Goal: Complete application form: Complete application form

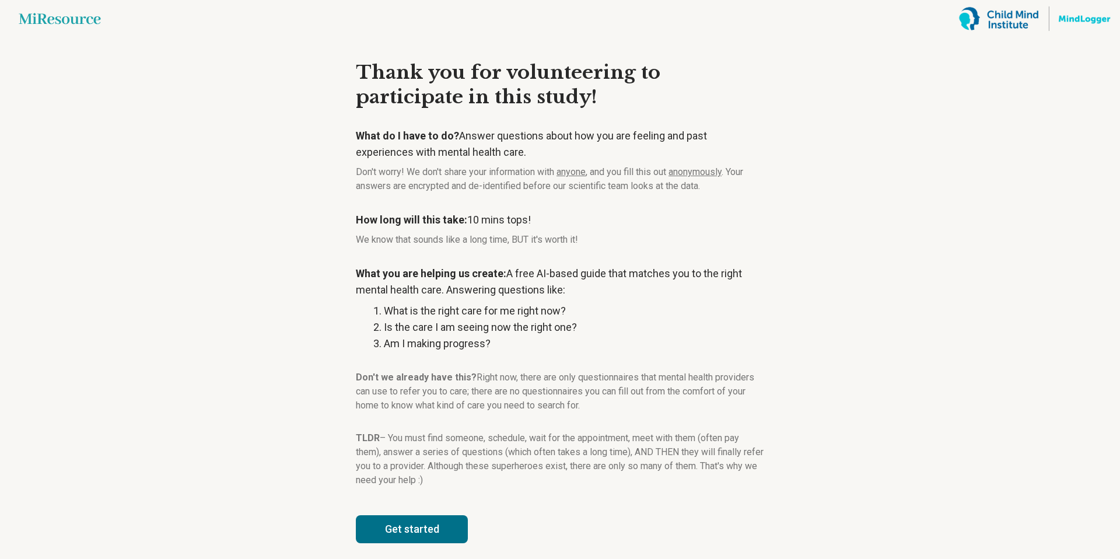
scroll to position [8, 0]
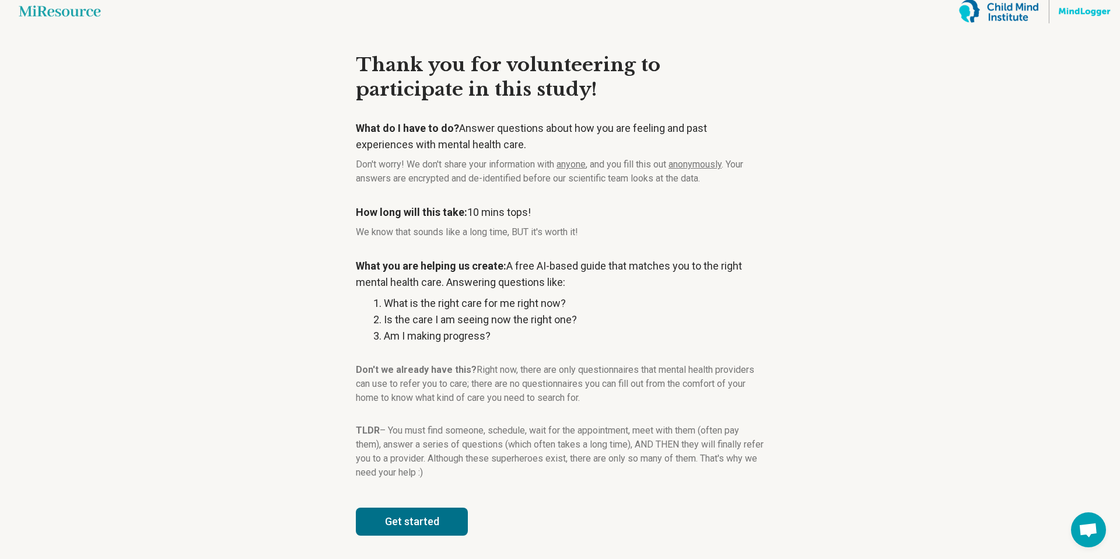
click at [379, 515] on button "Get started" at bounding box center [412, 522] width 112 height 28
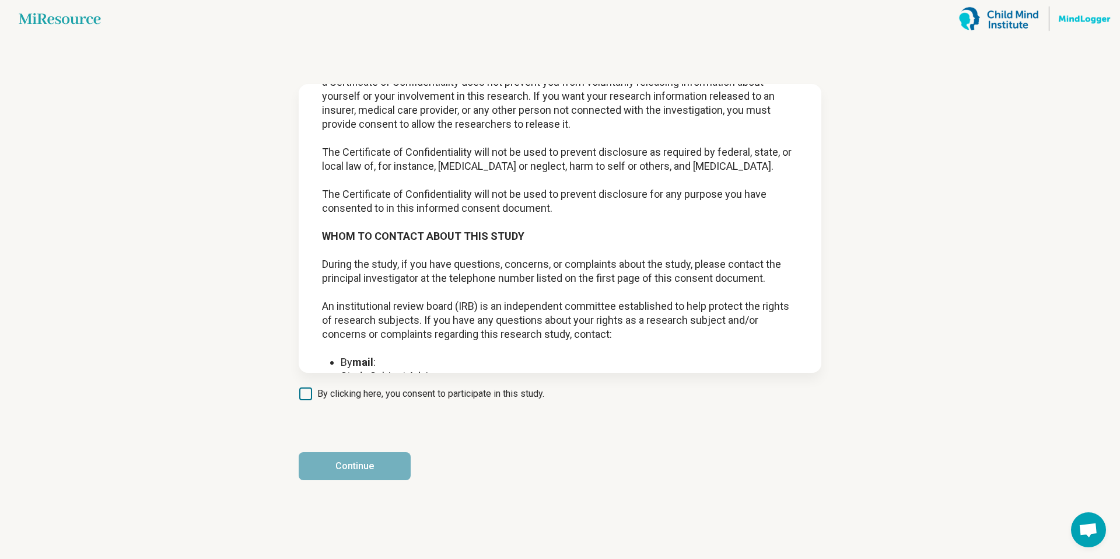
scroll to position [1480, 0]
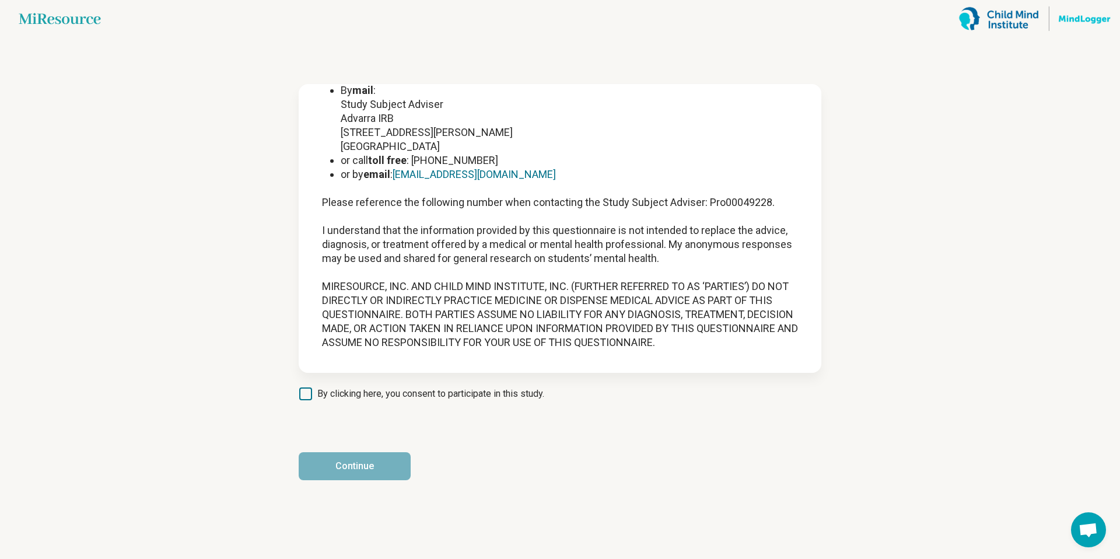
click at [301, 402] on article "INFORMED CONSENT FORM Sponsor / Study Title: MiResource, Inc / “Automated Menta…" at bounding box center [560, 298] width 560 height 522
click at [301, 398] on icon at bounding box center [305, 393] width 13 height 13
click at [338, 471] on button "Continue" at bounding box center [355, 466] width 112 height 28
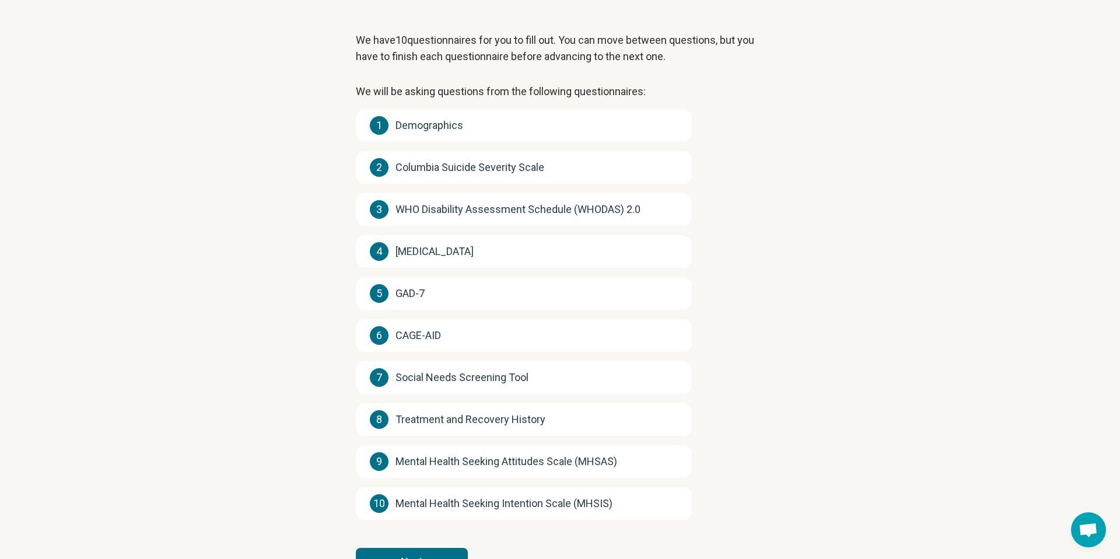
scroll to position [102, 0]
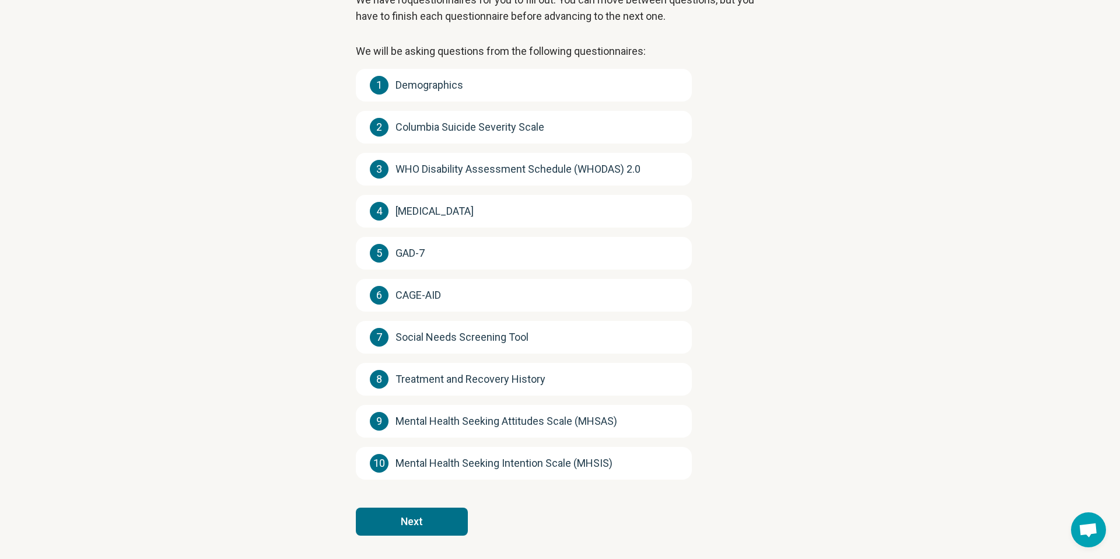
click at [409, 515] on button "Next" at bounding box center [412, 522] width 112 height 28
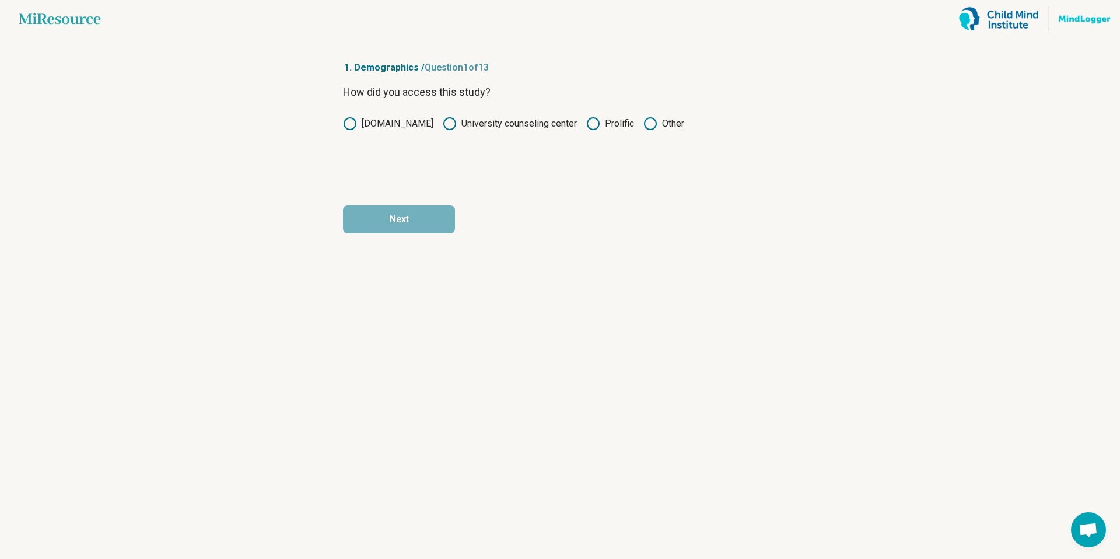
click at [607, 124] on label "Prolific" at bounding box center [610, 124] width 48 height 14
click at [443, 215] on button "Next" at bounding box center [399, 219] width 112 height 28
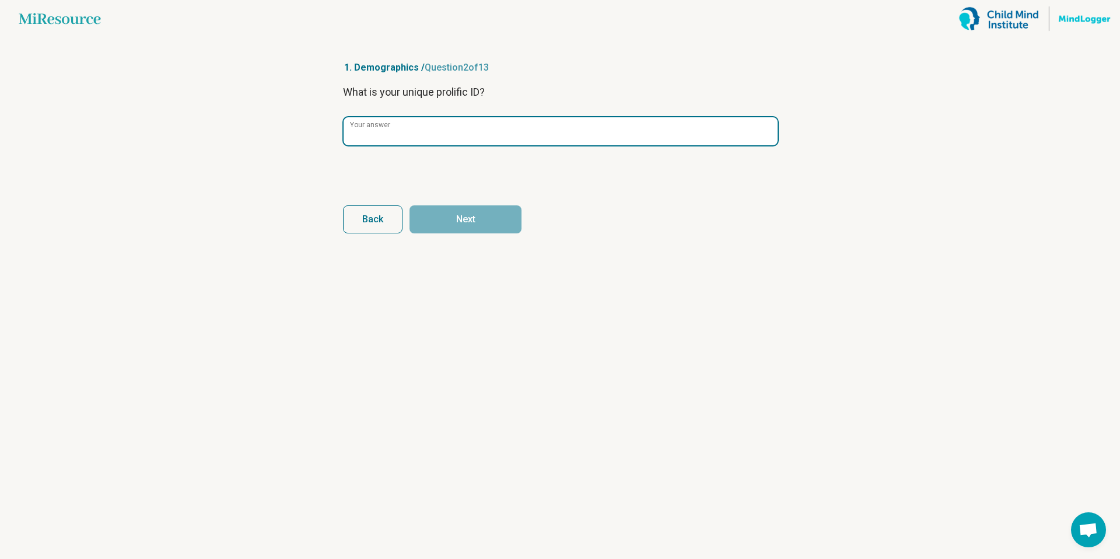
click at [418, 134] on input "Your answer" at bounding box center [561, 131] width 434 height 28
type input "*********"
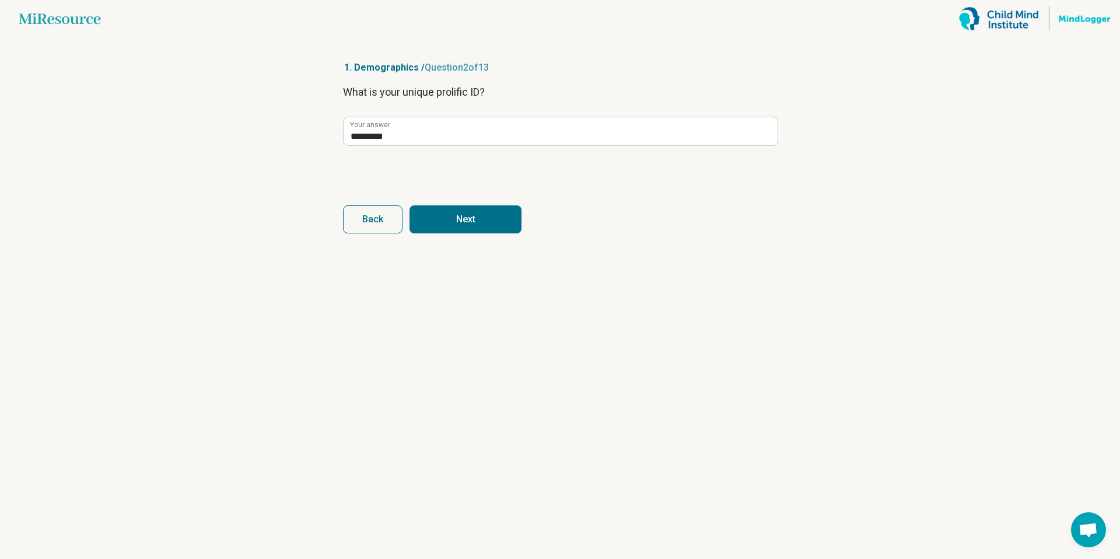
click at [489, 218] on button "Next" at bounding box center [466, 219] width 112 height 28
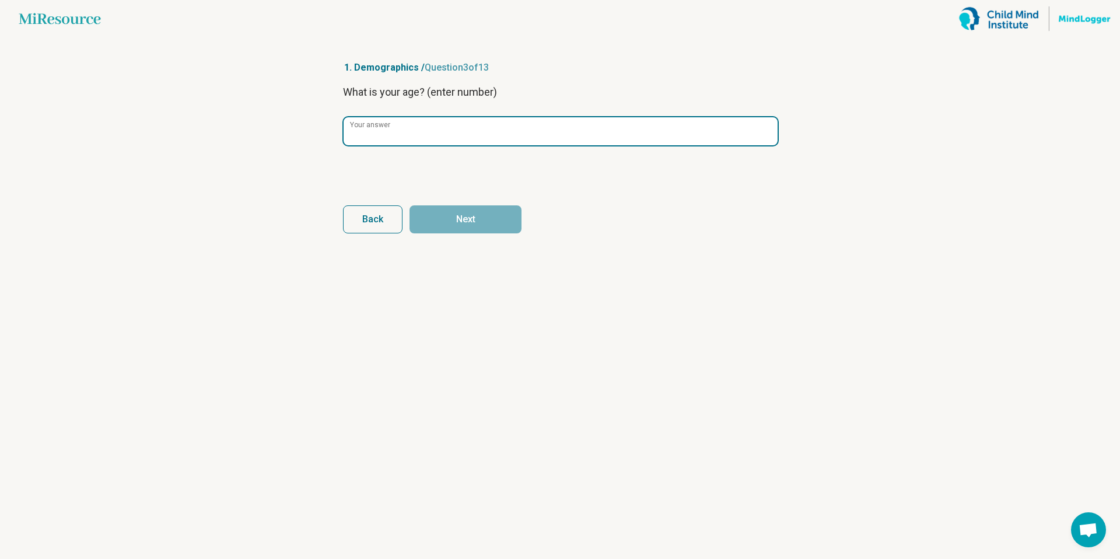
click at [443, 133] on input "Your answer" at bounding box center [561, 131] width 434 height 28
type input "**"
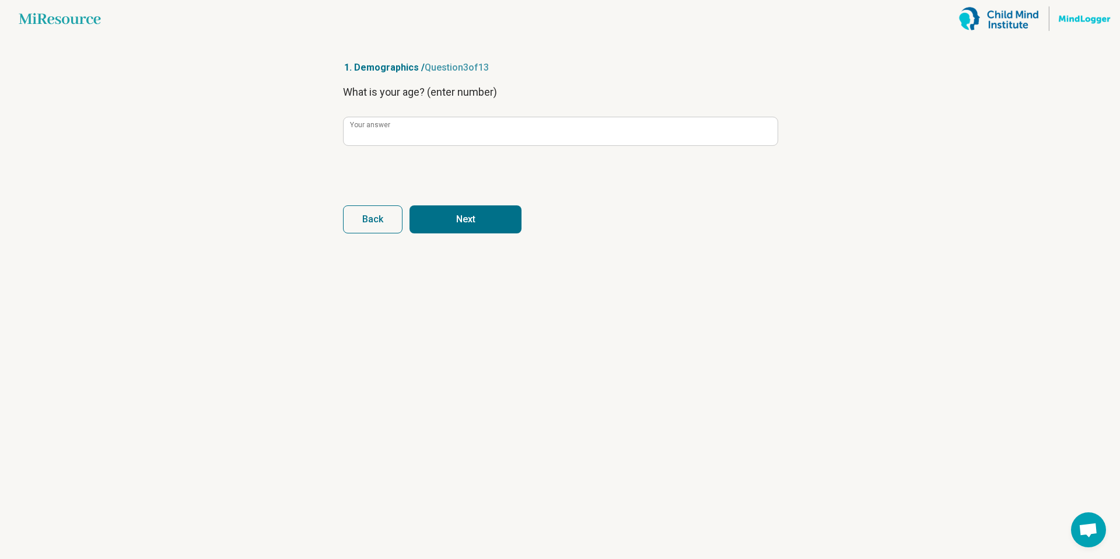
click at [473, 221] on button "Next" at bounding box center [466, 219] width 112 height 28
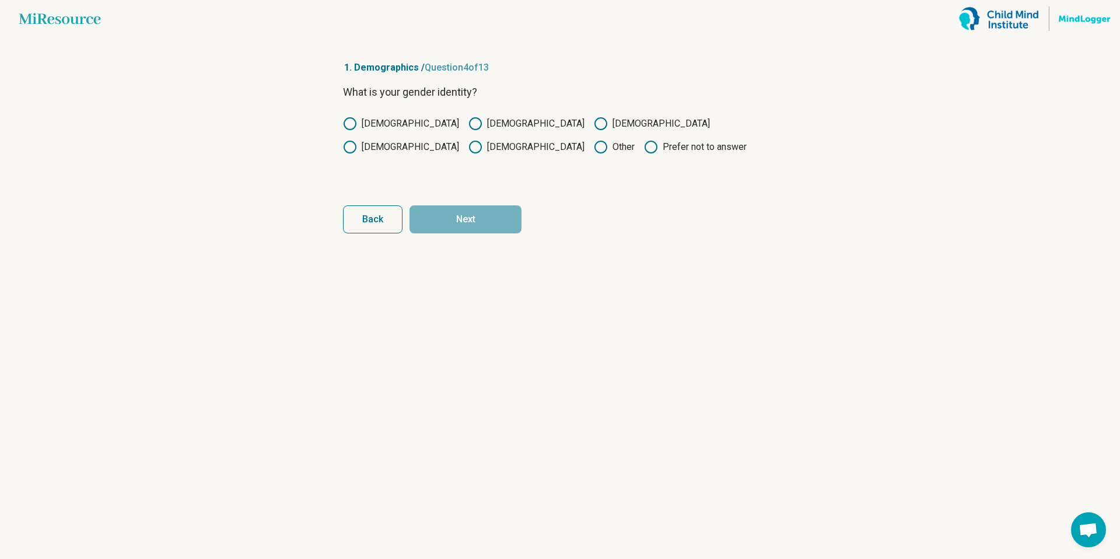
click at [470, 118] on circle at bounding box center [476, 124] width 12 height 12
click at [459, 218] on button "Next" at bounding box center [466, 219] width 112 height 28
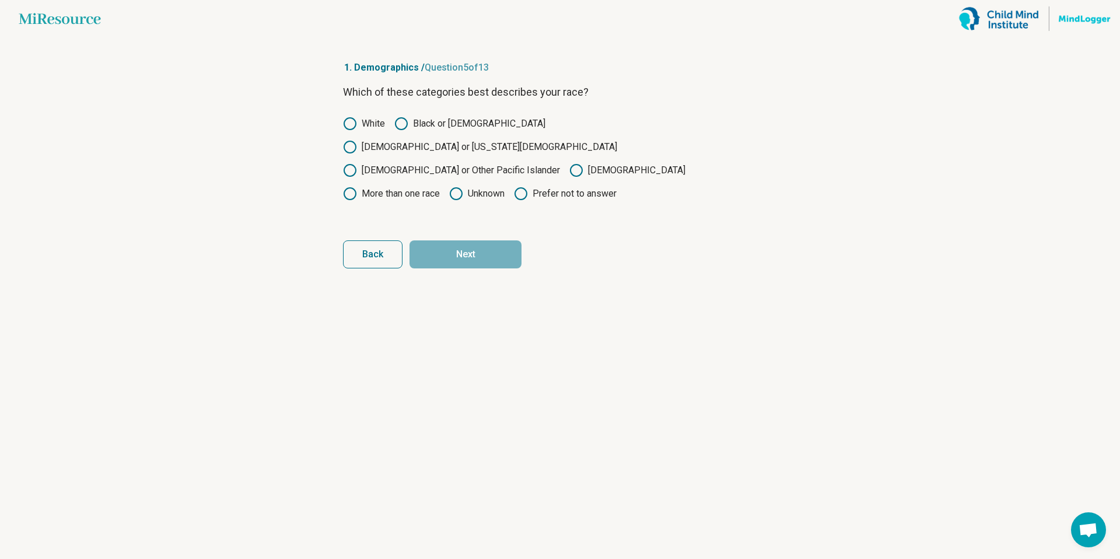
click at [351, 130] on icon at bounding box center [350, 124] width 14 height 14
click at [484, 240] on button "Next" at bounding box center [466, 254] width 112 height 28
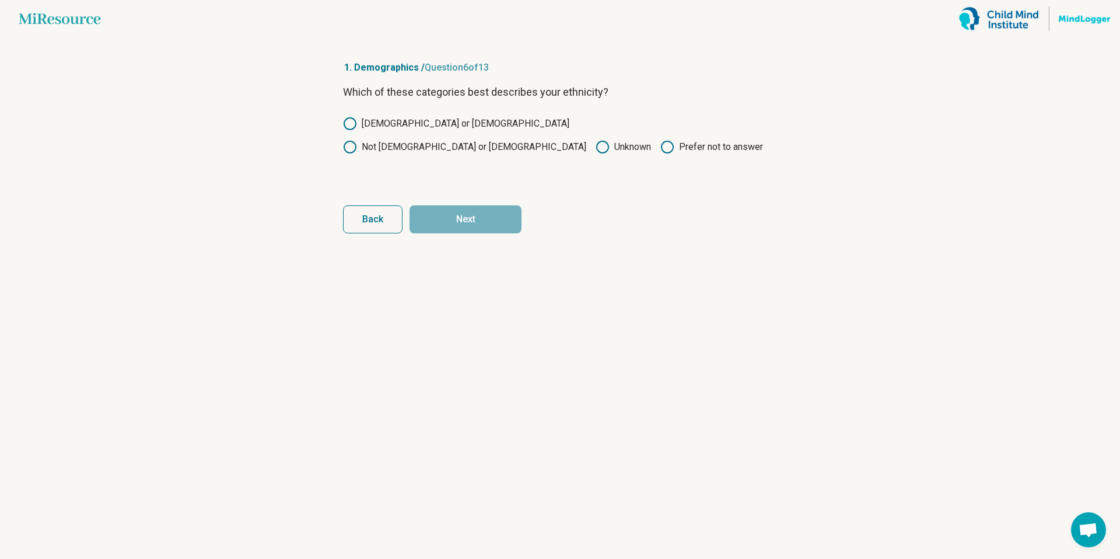
click at [386, 125] on label "[DEMOGRAPHIC_DATA] or [DEMOGRAPHIC_DATA]" at bounding box center [456, 124] width 226 height 14
click at [438, 226] on button "Next" at bounding box center [466, 219] width 112 height 28
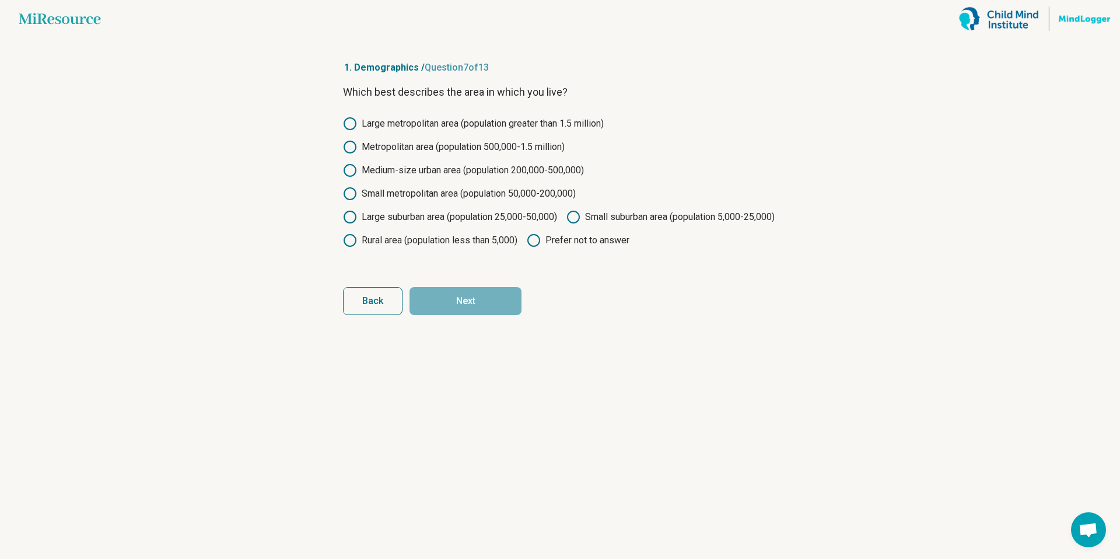
click at [376, 126] on label "Large metropolitan area (population greater than 1.5 million)" at bounding box center [473, 124] width 261 height 14
click at [460, 315] on button "Next" at bounding box center [466, 301] width 112 height 28
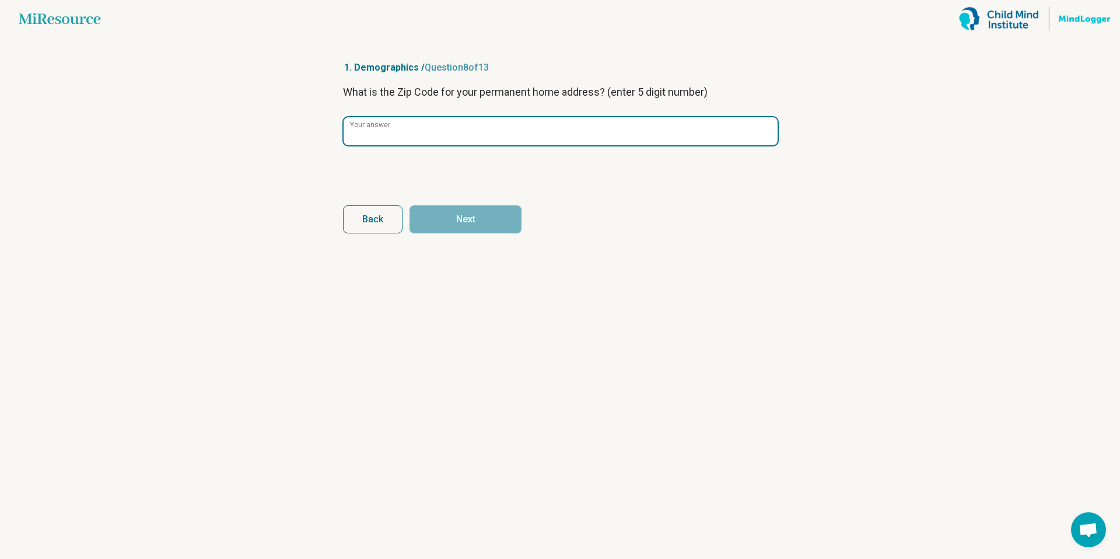
click at [420, 144] on input "Your answer" at bounding box center [561, 131] width 434 height 28
type input "*****"
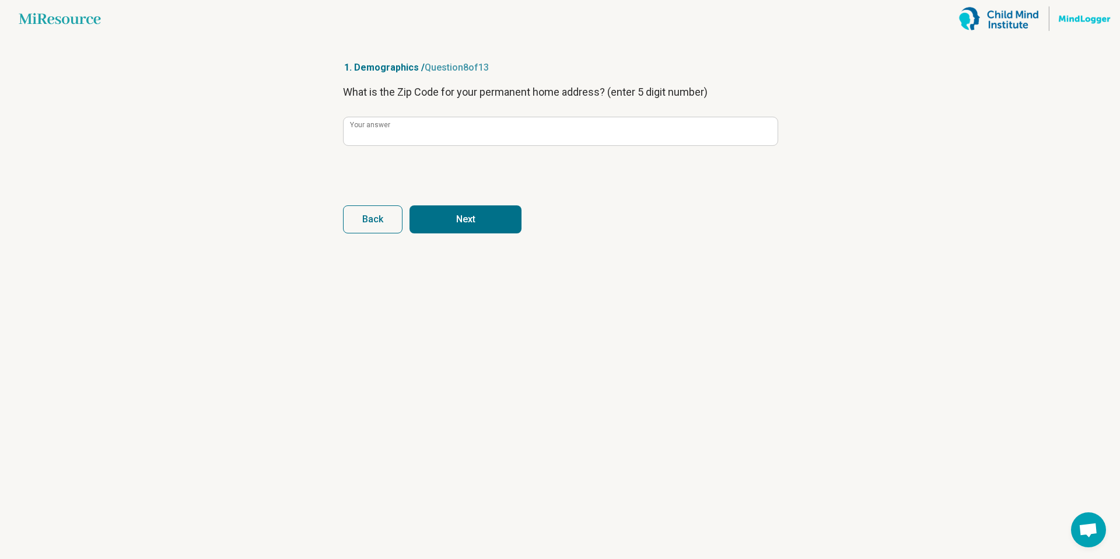
click at [470, 210] on button "Next" at bounding box center [466, 219] width 112 height 28
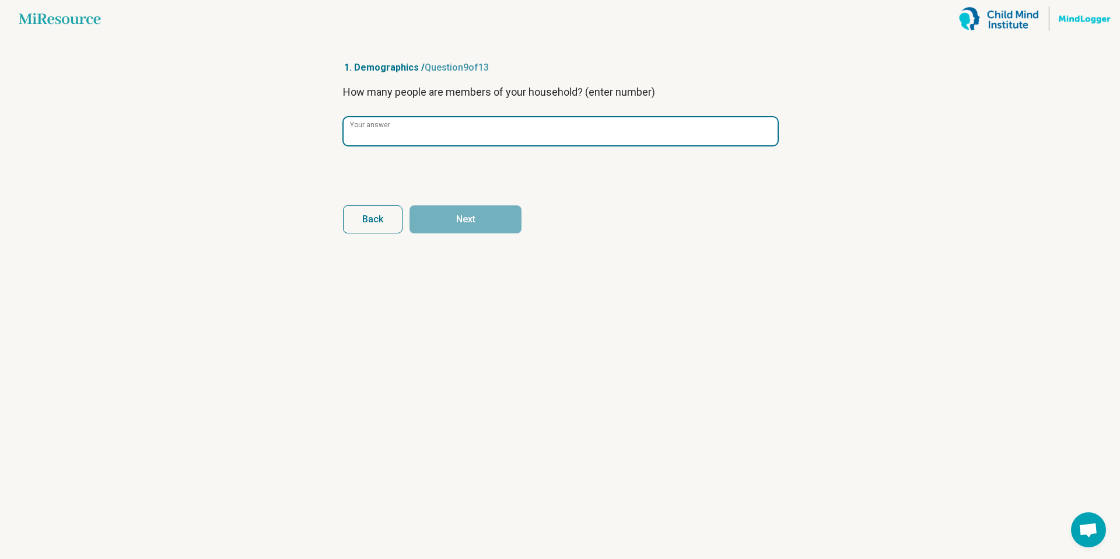
click at [422, 127] on input "Your answer" at bounding box center [561, 131] width 434 height 28
type input "*"
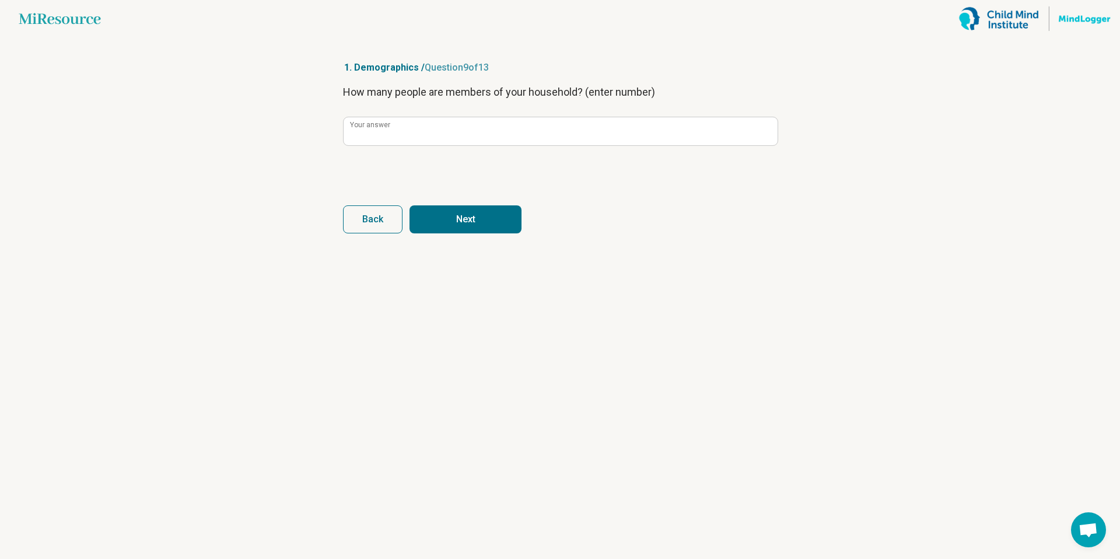
click at [432, 218] on button "Next" at bounding box center [466, 219] width 112 height 28
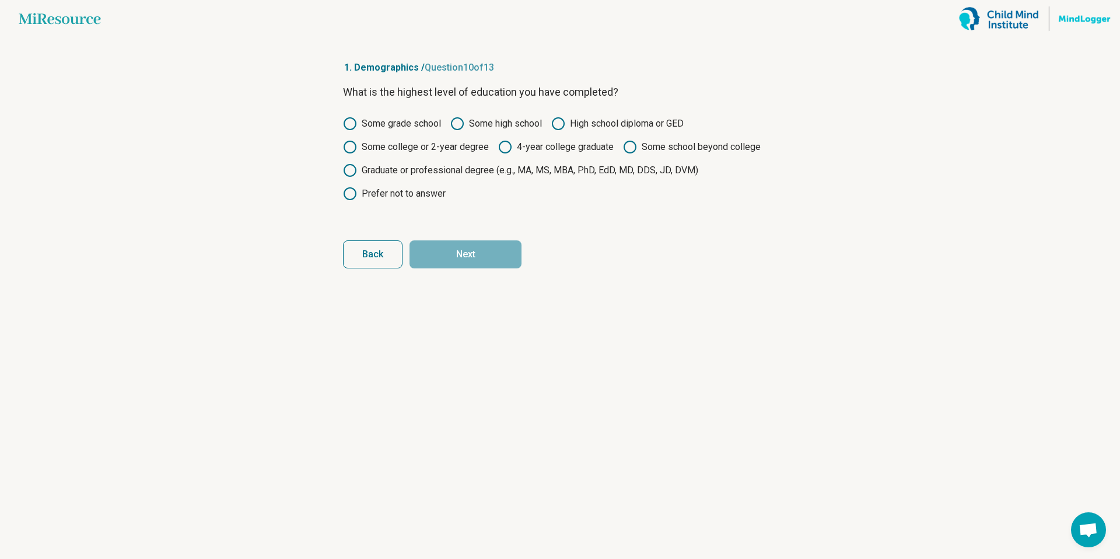
click at [446, 125] on div "Some grade school Some high school High school diploma or GED Some college or 2…" at bounding box center [560, 159] width 434 height 84
click at [461, 126] on icon at bounding box center [457, 124] width 14 height 14
click at [456, 257] on button "Next" at bounding box center [466, 254] width 112 height 28
click at [454, 122] on icon at bounding box center [457, 124] width 14 height 14
click at [467, 260] on button "Next" at bounding box center [466, 254] width 112 height 28
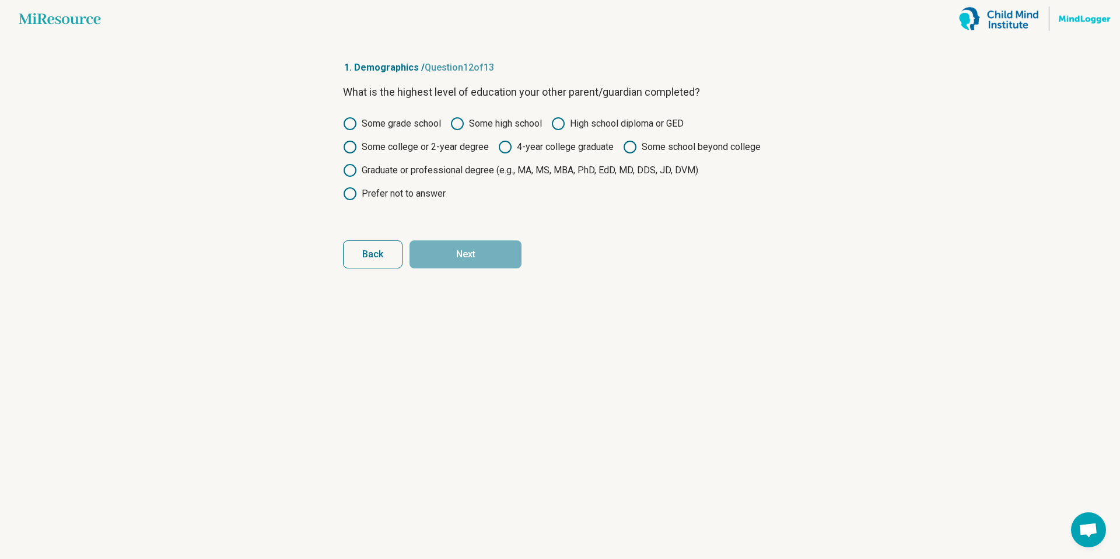
click at [464, 120] on icon at bounding box center [457, 124] width 14 height 14
click at [471, 255] on button "Next" at bounding box center [466, 254] width 112 height 28
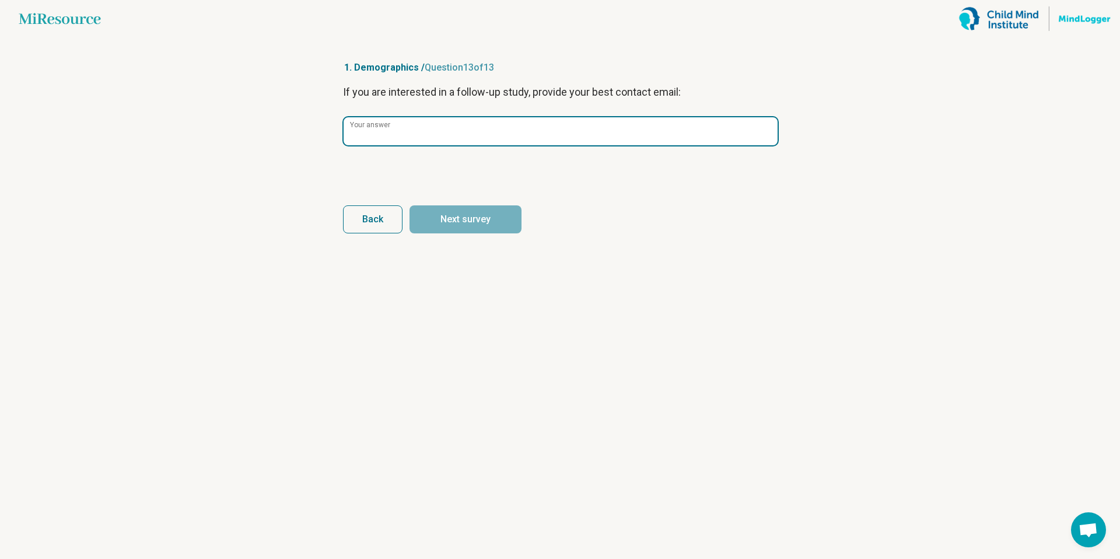
click at [467, 139] on input "Your answer" at bounding box center [561, 131] width 434 height 28
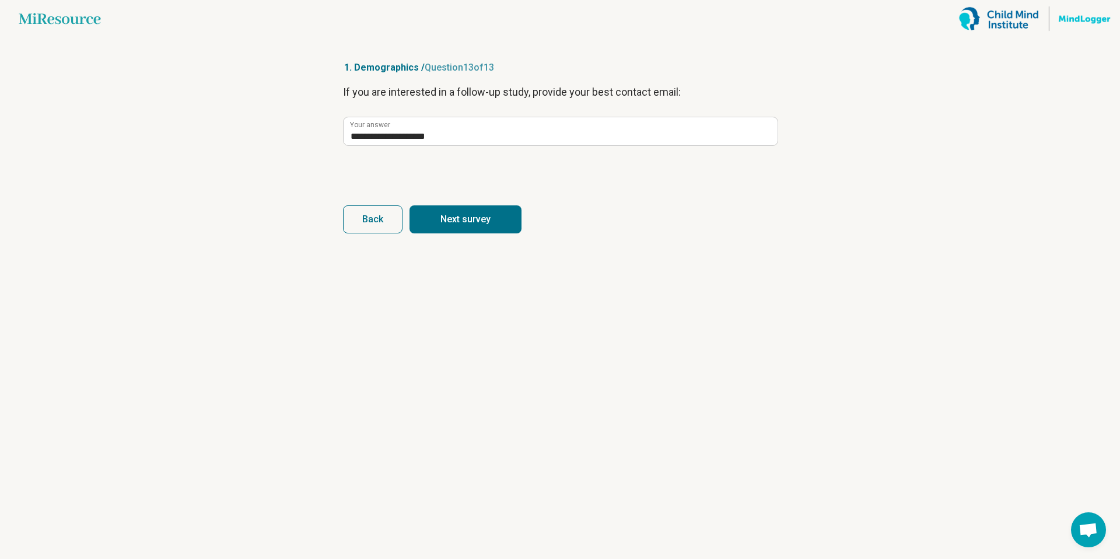
click at [466, 210] on button "Next survey" at bounding box center [466, 219] width 112 height 28
type input "**********"
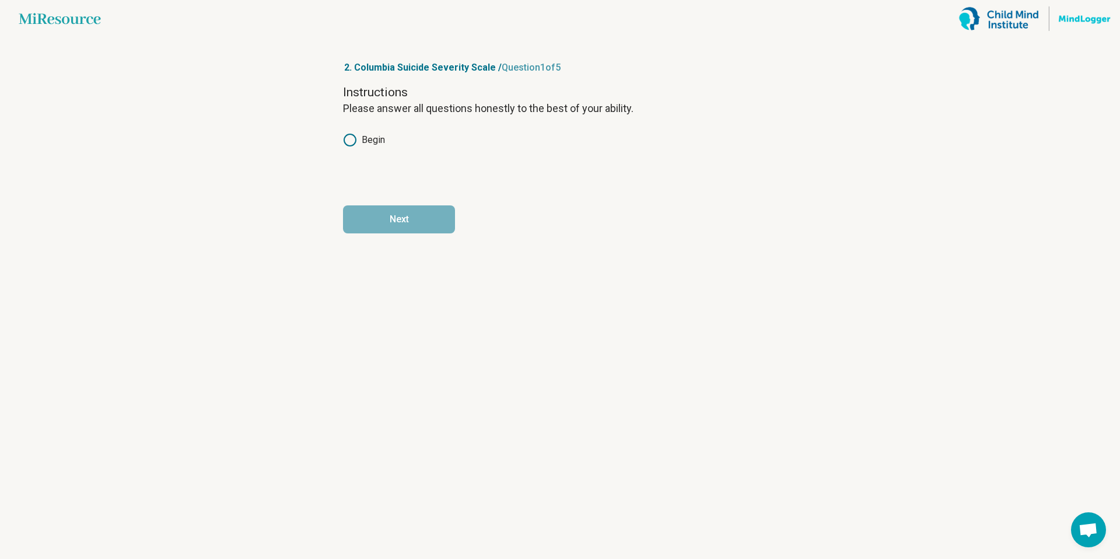
click at [354, 134] on icon at bounding box center [350, 140] width 14 height 14
click at [387, 223] on button "Next" at bounding box center [399, 219] width 112 height 28
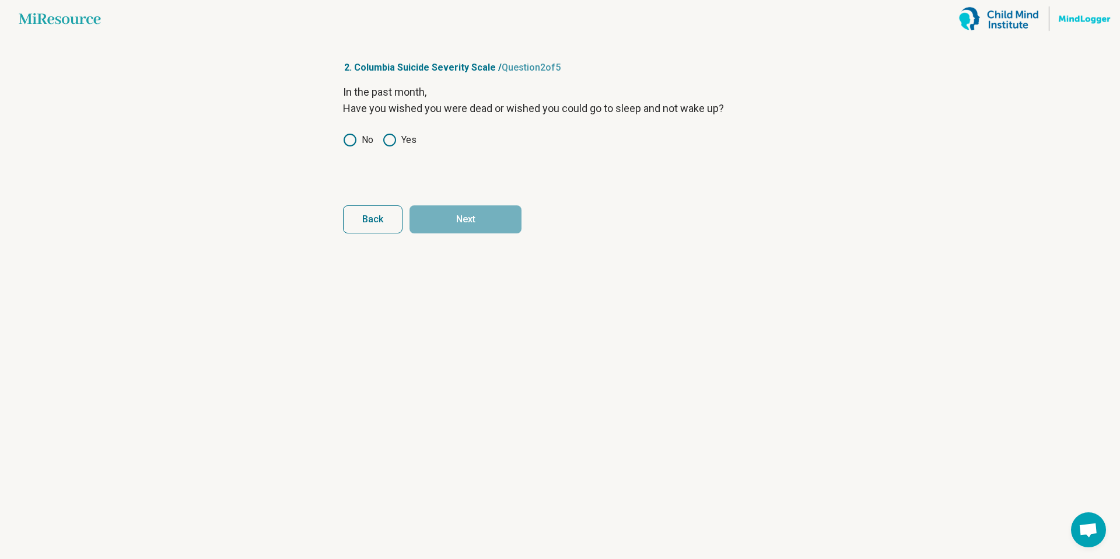
click at [355, 143] on circle at bounding box center [350, 140] width 12 height 12
click at [488, 221] on button "Next" at bounding box center [466, 219] width 112 height 28
click at [359, 139] on label "No" at bounding box center [358, 140] width 30 height 14
click at [464, 222] on button "Next" at bounding box center [466, 219] width 112 height 28
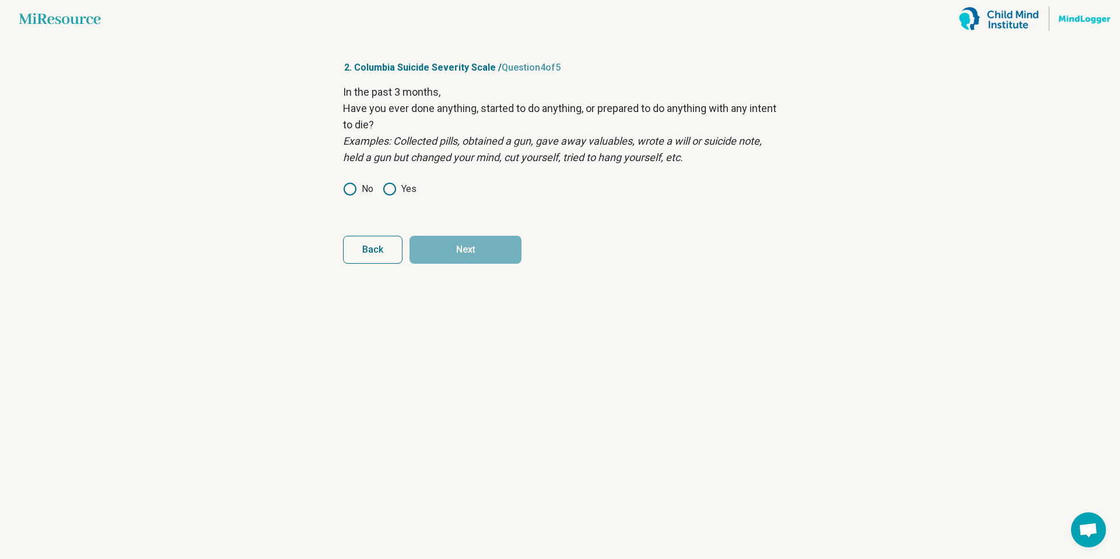
click at [354, 186] on icon at bounding box center [350, 189] width 14 height 14
click at [470, 243] on button "Next" at bounding box center [466, 250] width 112 height 28
click at [348, 193] on icon at bounding box center [350, 189] width 14 height 14
click at [462, 260] on button "Next survey" at bounding box center [466, 250] width 112 height 28
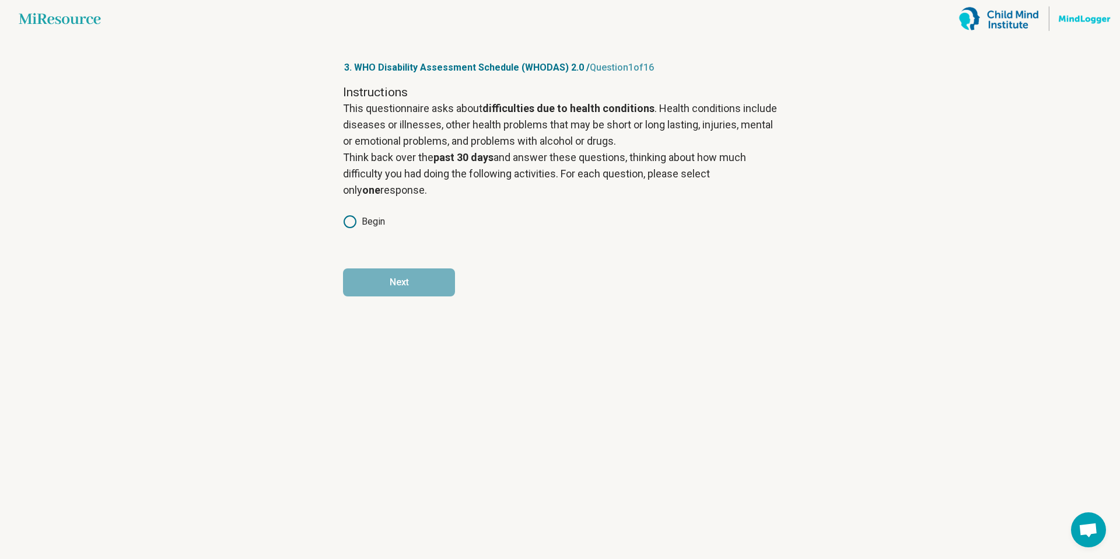
click at [350, 226] on icon at bounding box center [350, 222] width 14 height 14
click at [391, 282] on button "Next" at bounding box center [399, 282] width 112 height 28
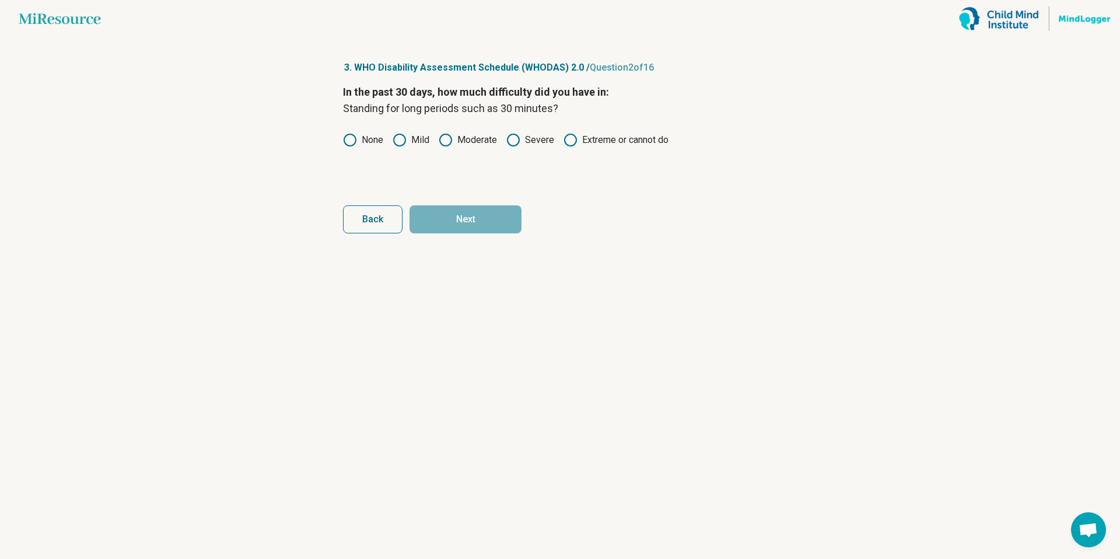
click at [351, 143] on icon at bounding box center [350, 140] width 14 height 14
click at [476, 219] on button "Next" at bounding box center [466, 219] width 112 height 28
click at [364, 139] on label "None" at bounding box center [363, 140] width 40 height 14
click at [450, 207] on button "Next" at bounding box center [466, 219] width 112 height 28
click at [358, 136] on label "None" at bounding box center [363, 140] width 40 height 14
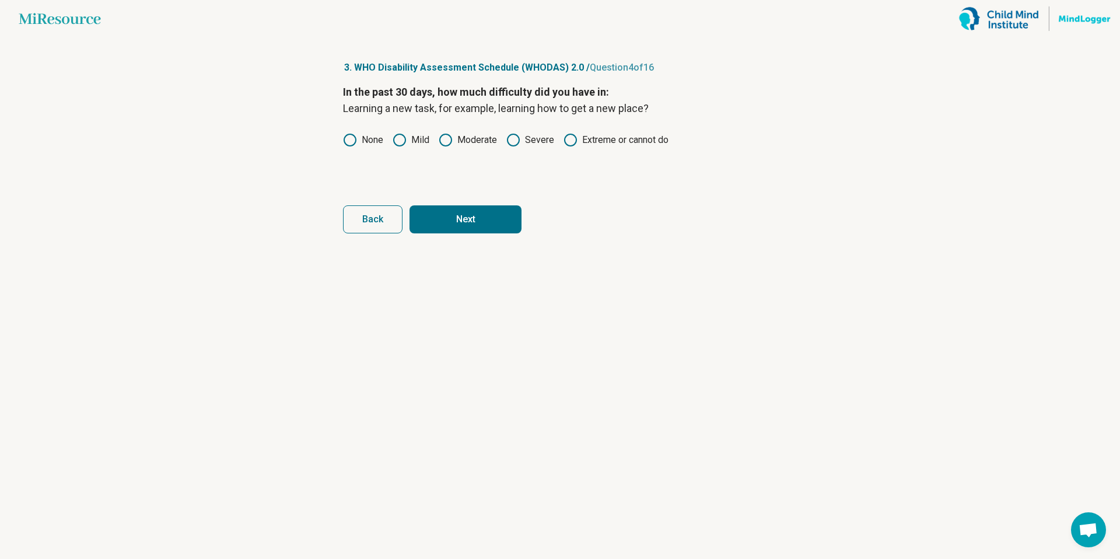
click at [477, 227] on button "Next" at bounding box center [466, 219] width 112 height 28
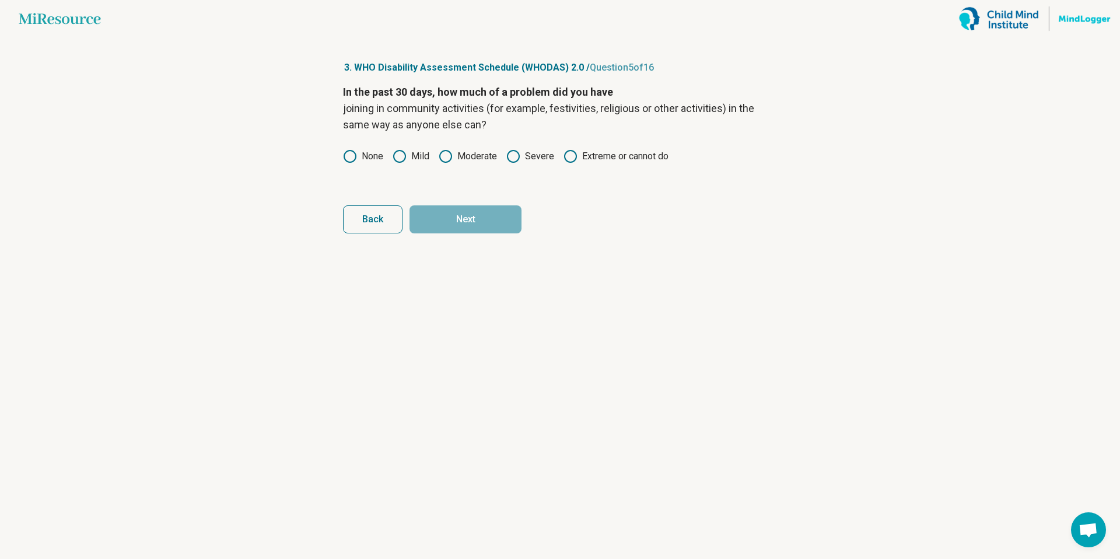
click at [355, 155] on circle at bounding box center [350, 157] width 12 height 12
click at [463, 230] on button "Next" at bounding box center [466, 219] width 112 height 28
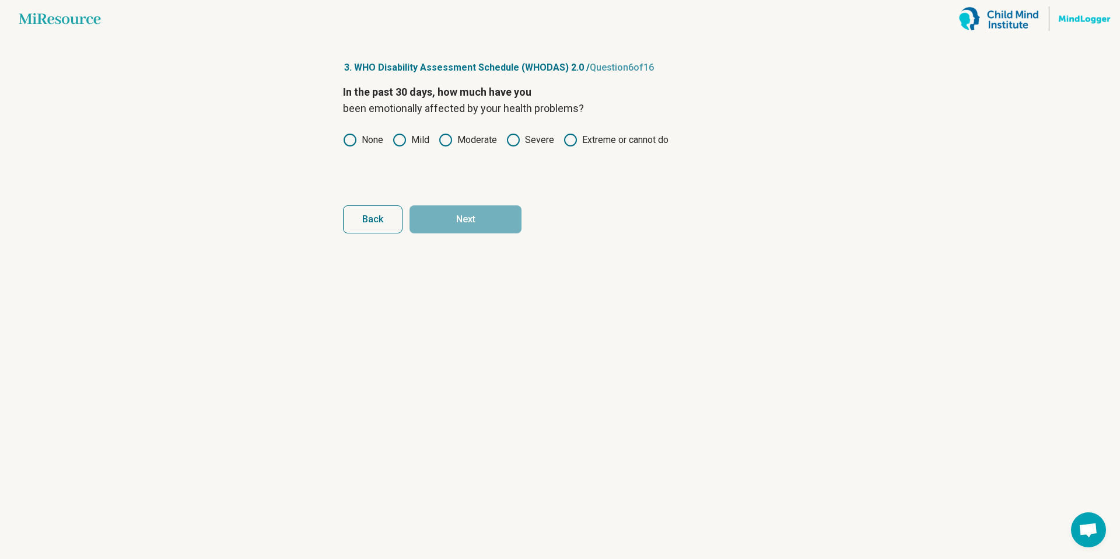
click at [346, 142] on icon at bounding box center [350, 140] width 14 height 14
click at [443, 207] on button "Next" at bounding box center [466, 219] width 112 height 28
click at [340, 132] on article "3. WHO Disability Assessment Schedule (WHODAS) 2.0 / Question 7 of 16 In the pa…" at bounding box center [559, 298] width 471 height 522
click at [346, 136] on circle at bounding box center [350, 140] width 12 height 12
click at [443, 218] on button "Next" at bounding box center [466, 219] width 112 height 28
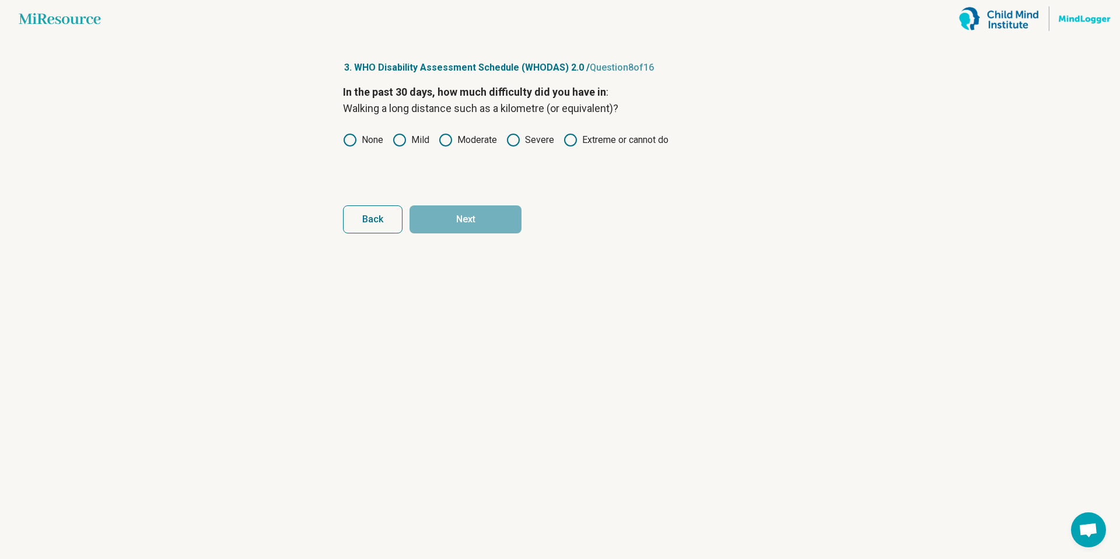
click at [342, 136] on article "3. WHO Disability Assessment Schedule (WHODAS) 2.0 / Question 8 of 16 In the pa…" at bounding box center [559, 298] width 471 height 522
click at [362, 139] on label "None" at bounding box center [363, 140] width 40 height 14
click at [443, 198] on form "In the past 30 days, how much difficulty did you have in : Walking a long dista…" at bounding box center [560, 158] width 434 height 149
click at [449, 210] on button "Next" at bounding box center [466, 219] width 112 height 28
click at [349, 139] on icon at bounding box center [350, 140] width 14 height 14
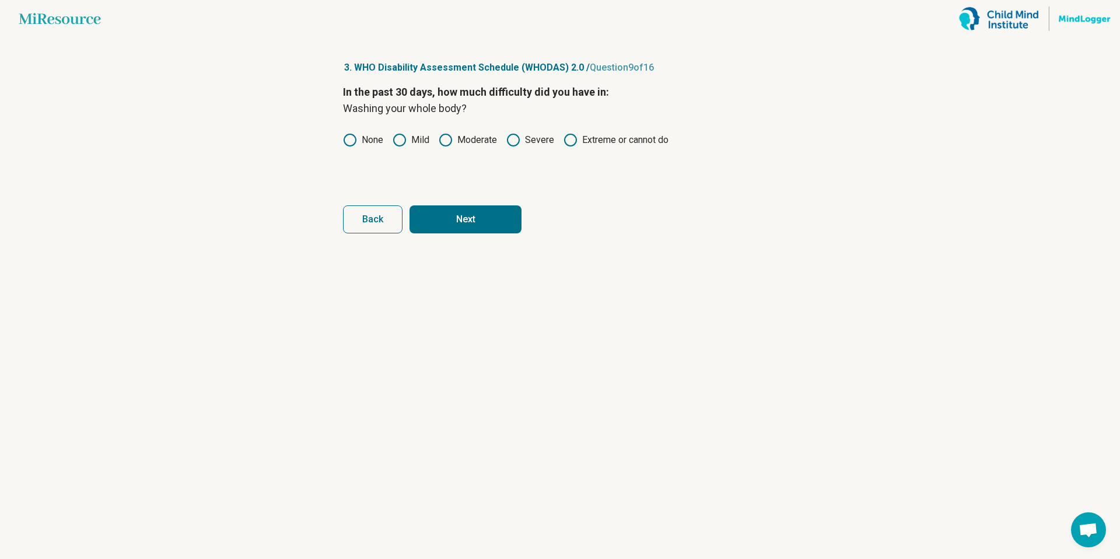
click at [448, 218] on button "Next" at bounding box center [466, 219] width 112 height 28
click at [354, 141] on icon at bounding box center [350, 140] width 14 height 14
click at [453, 215] on button "Next" at bounding box center [466, 219] width 112 height 28
click at [349, 142] on icon at bounding box center [350, 140] width 14 height 14
click at [439, 228] on button "Next" at bounding box center [466, 219] width 112 height 28
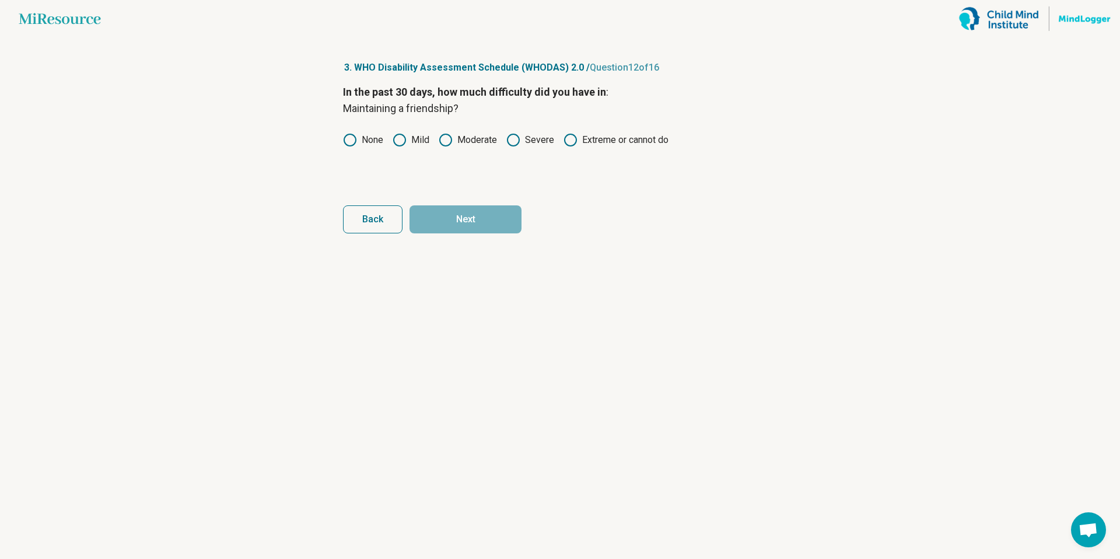
click at [350, 135] on icon at bounding box center [350, 140] width 14 height 14
click at [454, 204] on form "In the past 30 days, how much difficulty did you have in : Maintaining a friend…" at bounding box center [560, 158] width 434 height 149
click at [461, 209] on button "Next" at bounding box center [466, 219] width 112 height 28
click at [353, 128] on div "In the past 30 days, how much difficulty did you have in : Your day-to-day work…" at bounding box center [560, 133] width 434 height 98
click at [352, 138] on icon at bounding box center [350, 140] width 14 height 14
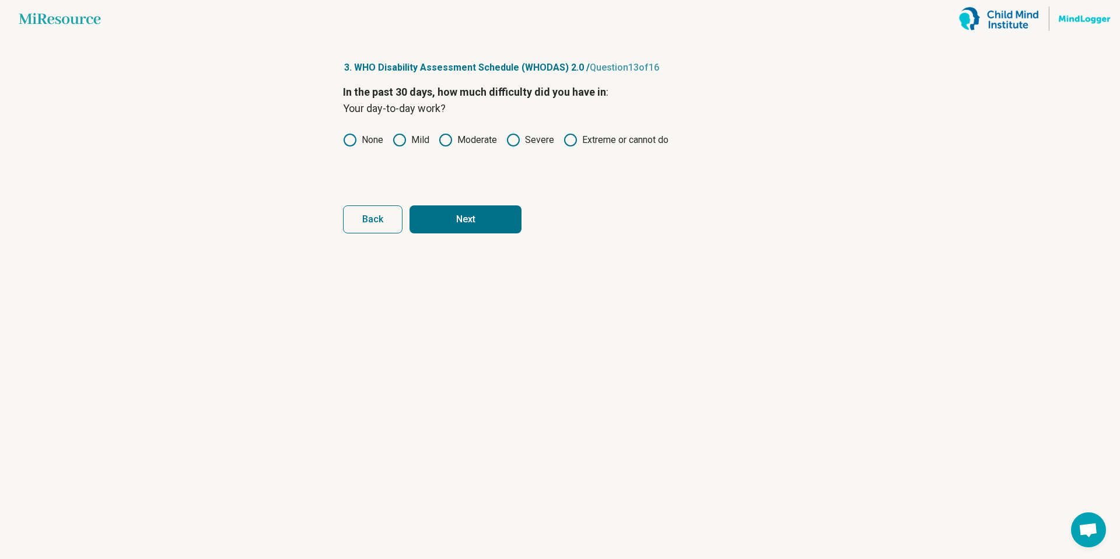
click at [454, 222] on button "Next" at bounding box center [466, 219] width 112 height 28
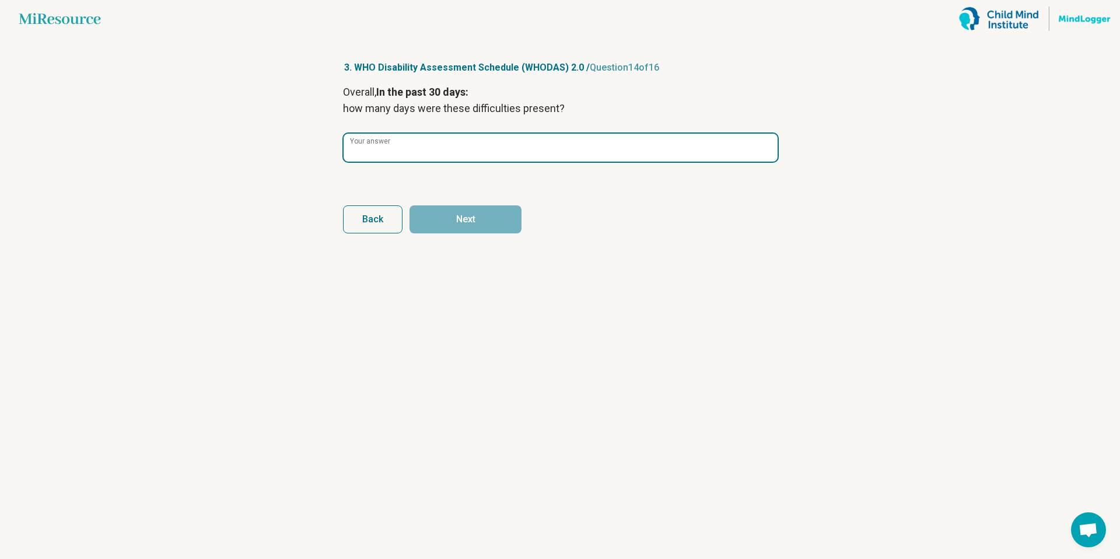
click at [386, 154] on input "Your answer" at bounding box center [561, 148] width 434 height 28
type input "**"
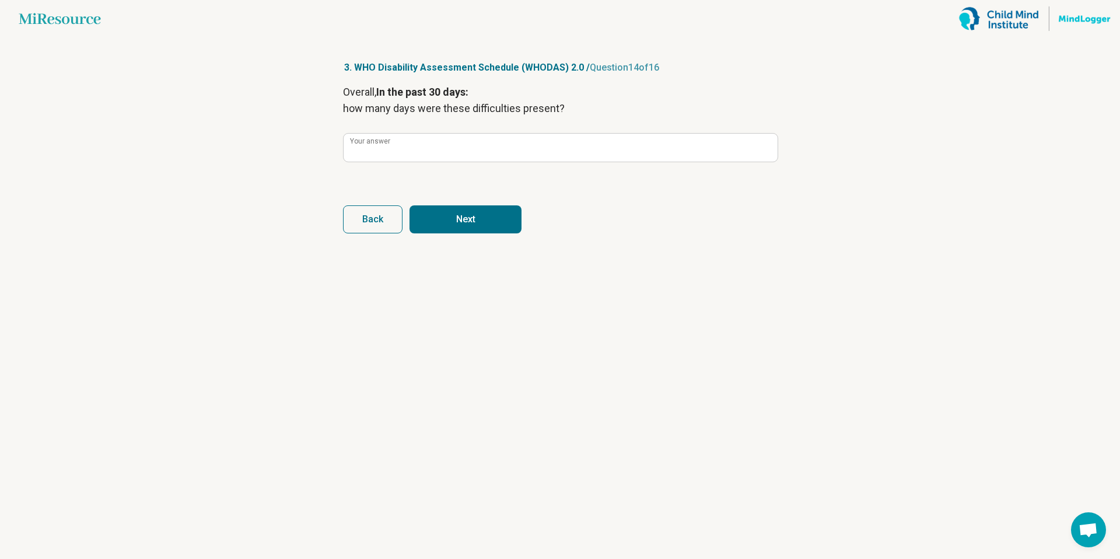
click at [456, 212] on button "Next" at bounding box center [466, 219] width 112 height 28
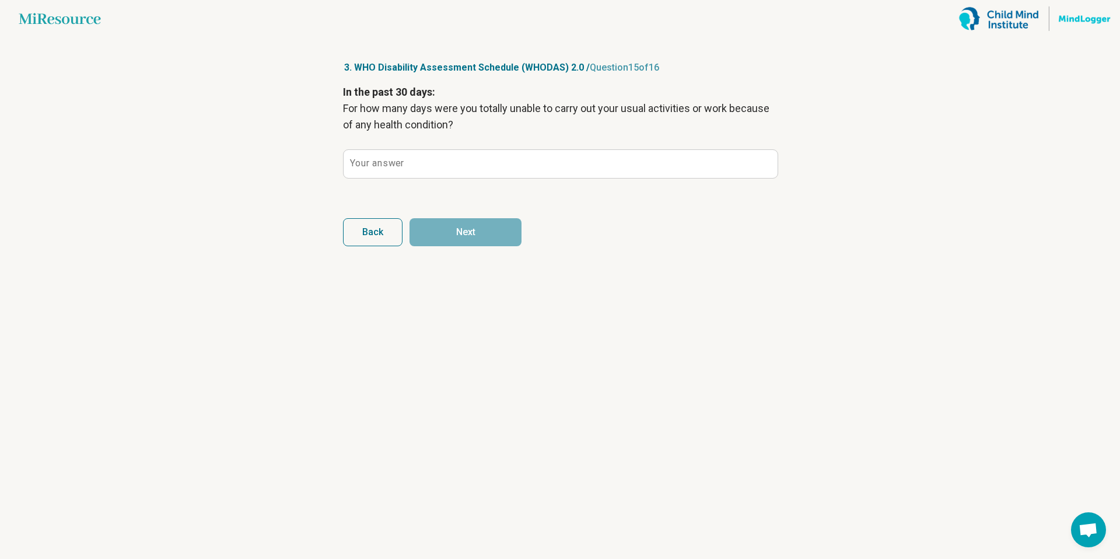
click at [396, 167] on label "Your answer" at bounding box center [377, 163] width 54 height 9
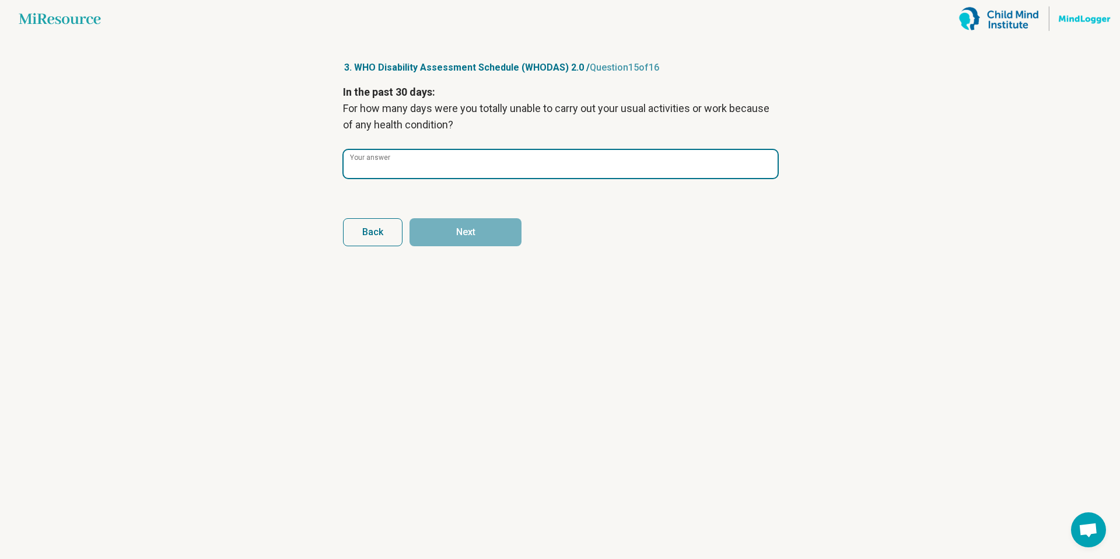
click at [396, 167] on input "Your answer" at bounding box center [561, 164] width 434 height 28
type input "*"
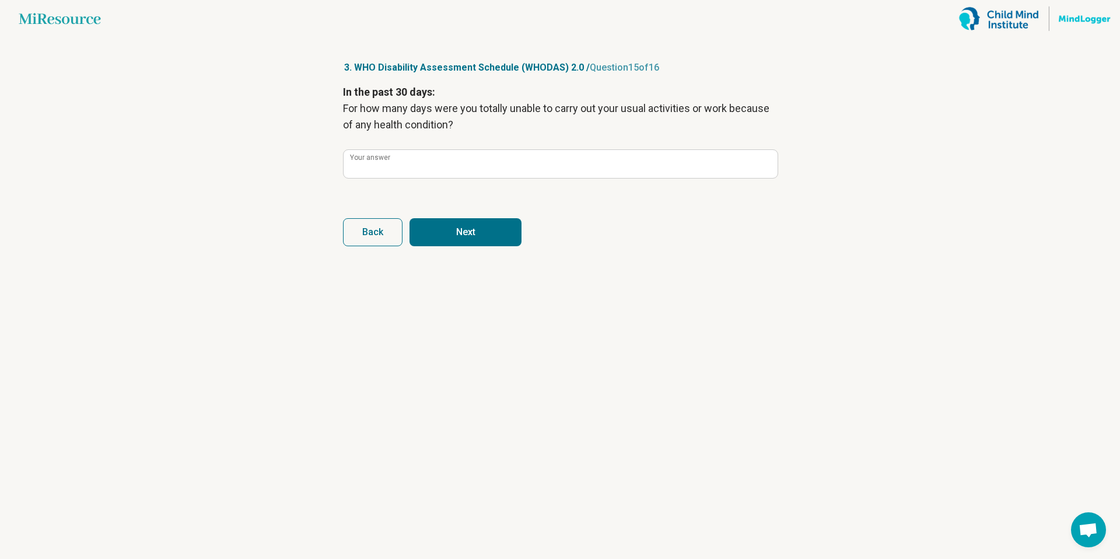
click at [442, 229] on button "Next" at bounding box center [466, 232] width 112 height 28
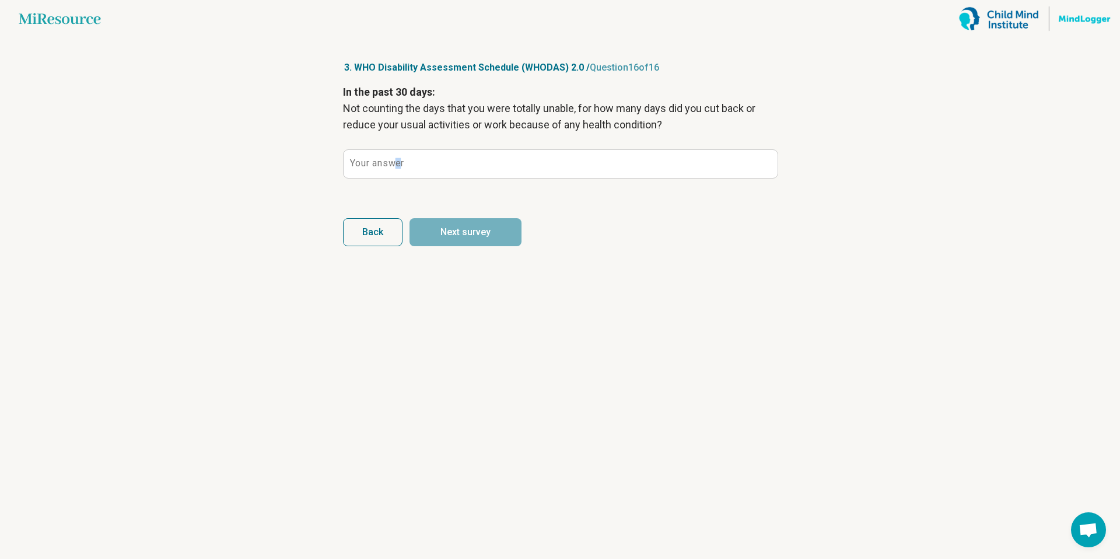
click at [396, 161] on label "Your answer" at bounding box center [377, 163] width 54 height 9
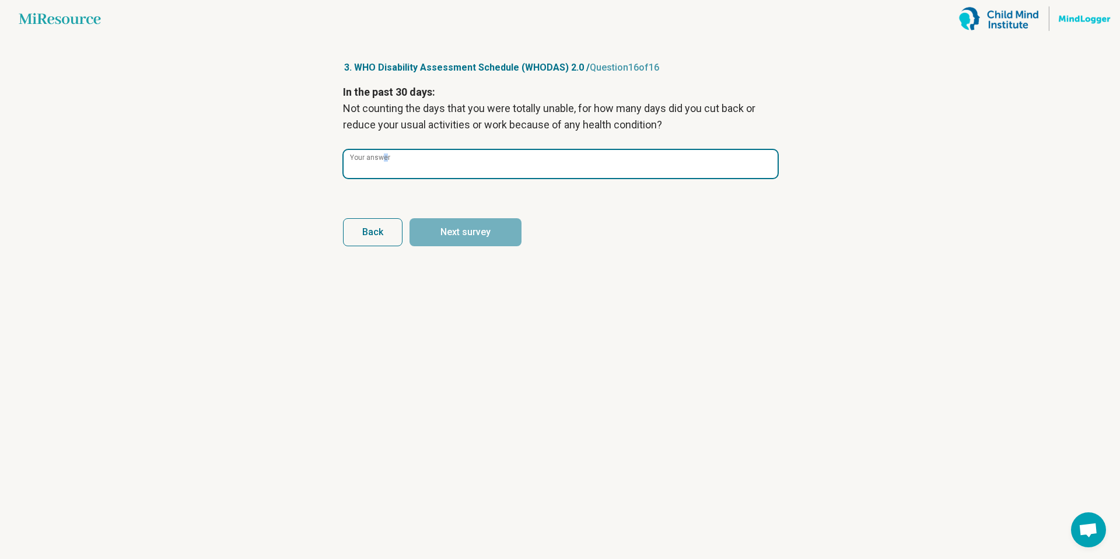
click at [396, 161] on input "Your answer" at bounding box center [561, 164] width 434 height 28
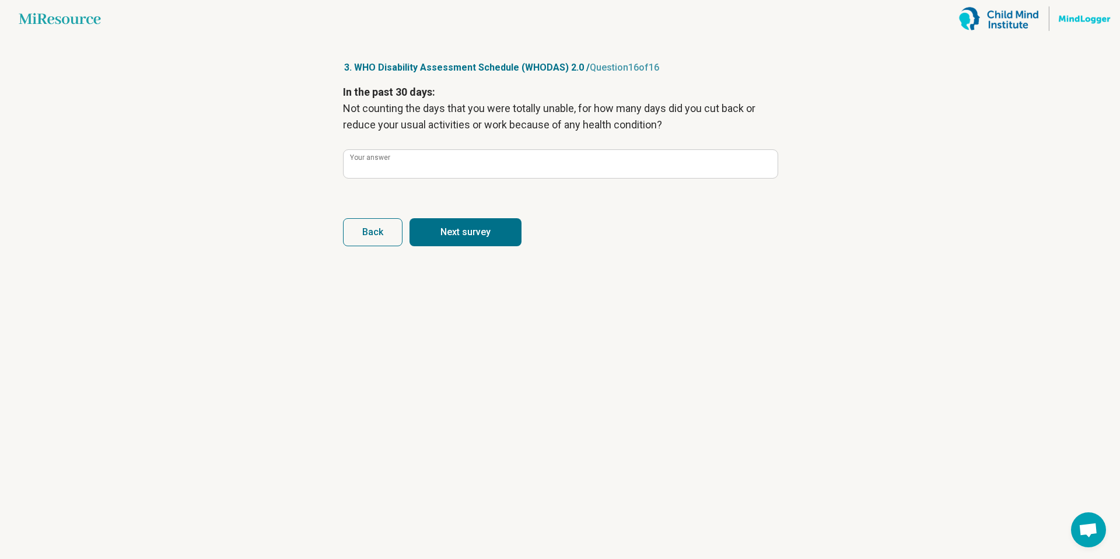
click at [498, 235] on button "Next survey" at bounding box center [466, 232] width 112 height 28
type input "*"
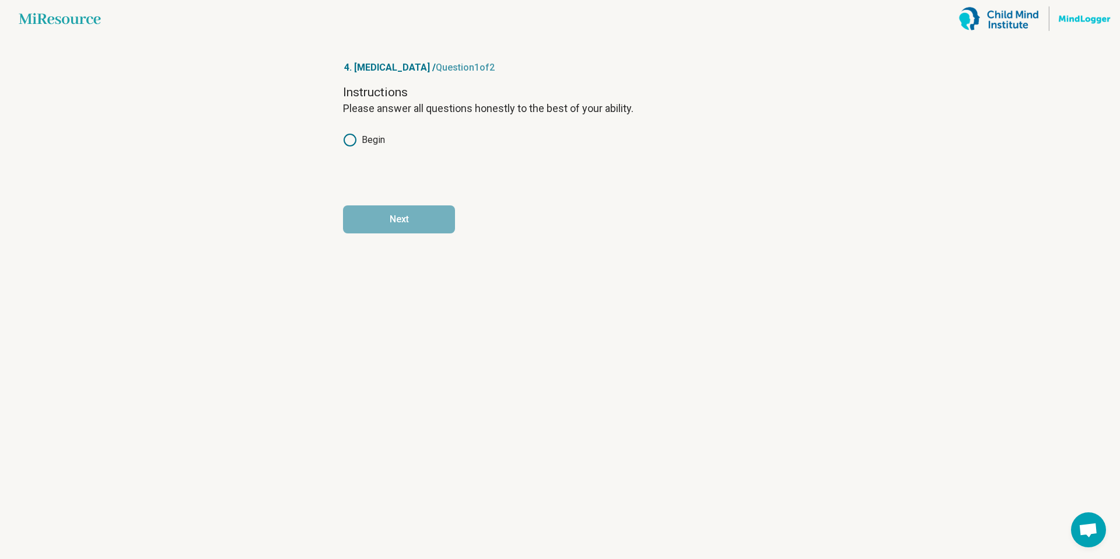
click at [361, 133] on label "Begin" at bounding box center [364, 140] width 42 height 14
click at [376, 229] on button "Next" at bounding box center [399, 219] width 112 height 28
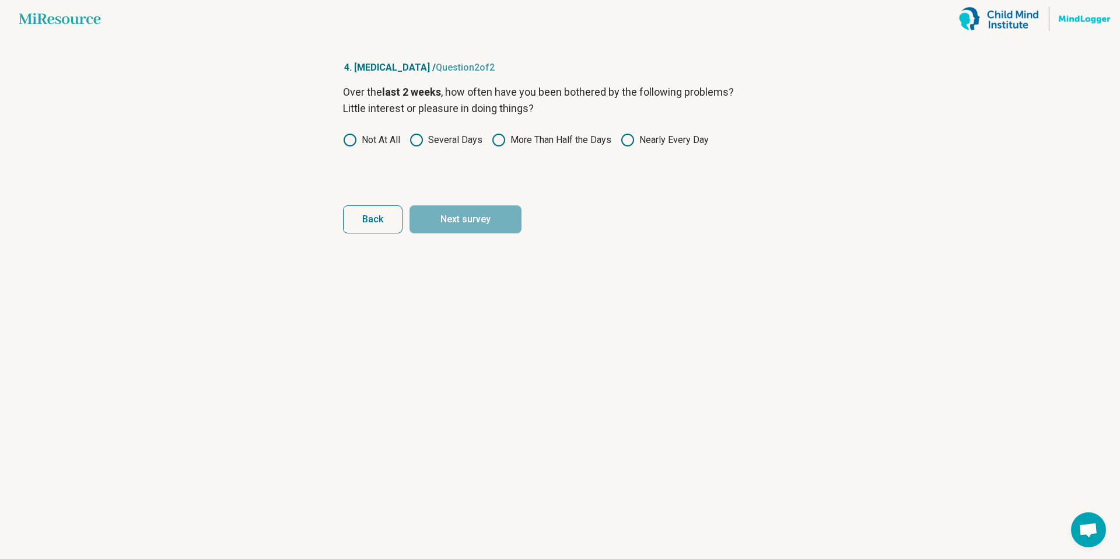
click at [366, 142] on label "Not At All" at bounding box center [371, 140] width 57 height 14
click at [459, 225] on button "Next survey" at bounding box center [466, 219] width 112 height 28
click at [369, 149] on div "Over the last 2 weeks , how often have you been bothered by the following probl…" at bounding box center [560, 133] width 434 height 98
click at [363, 144] on label "Not At All" at bounding box center [371, 140] width 57 height 14
click at [488, 218] on button "Next survey" at bounding box center [466, 219] width 112 height 28
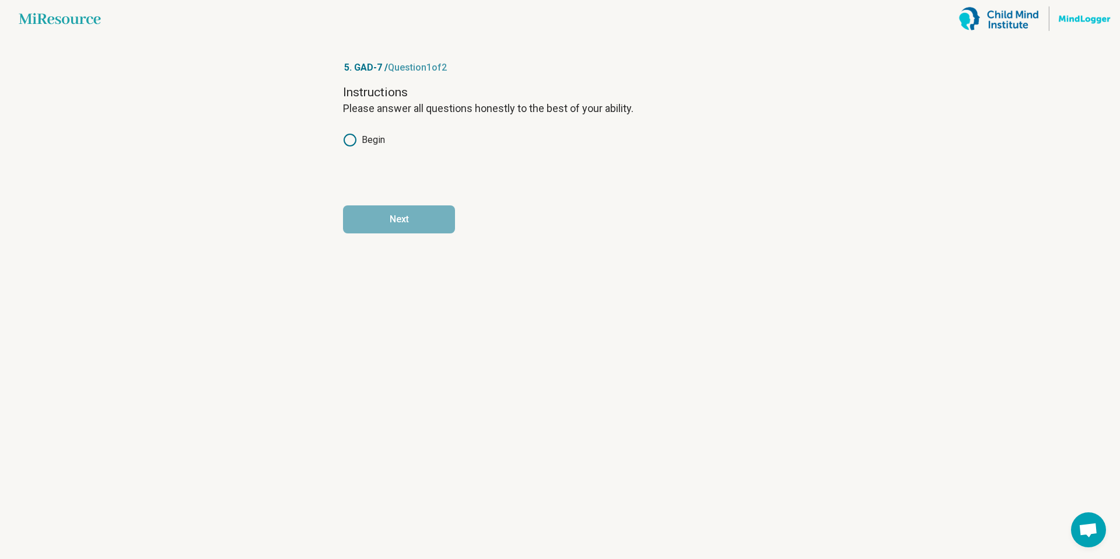
click at [374, 135] on label "Begin" at bounding box center [364, 140] width 42 height 14
click at [393, 220] on button "Next" at bounding box center [399, 219] width 112 height 28
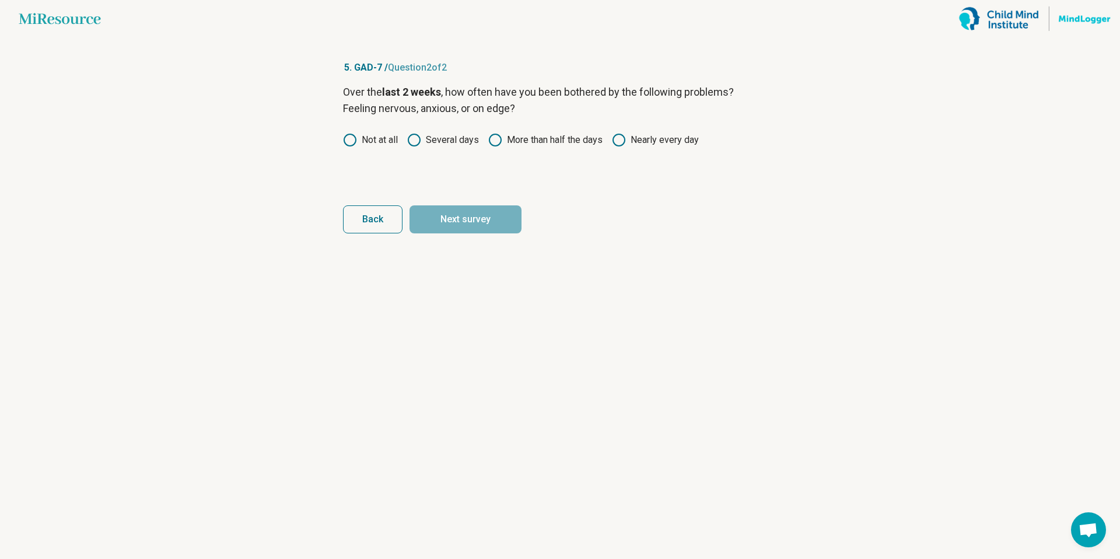
click at [372, 145] on label "Not at all" at bounding box center [370, 140] width 55 height 14
click at [450, 213] on button "Next survey" at bounding box center [466, 219] width 112 height 28
click at [354, 144] on circle at bounding box center [350, 140] width 12 height 12
click at [446, 207] on button "Next survey" at bounding box center [466, 219] width 112 height 28
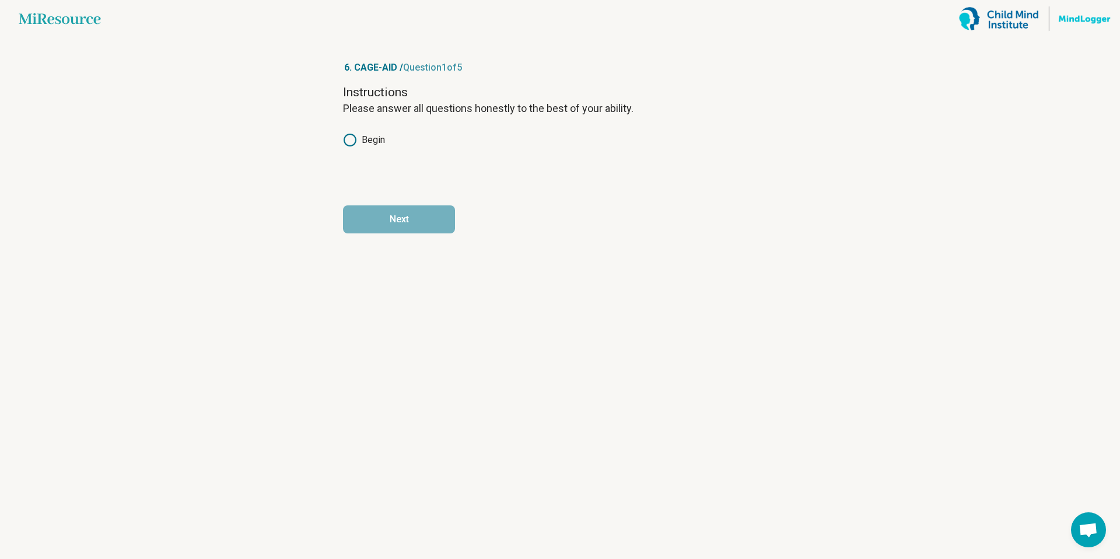
click at [358, 142] on label "Begin" at bounding box center [364, 140] width 42 height 14
click at [397, 226] on button "Next" at bounding box center [399, 219] width 112 height 28
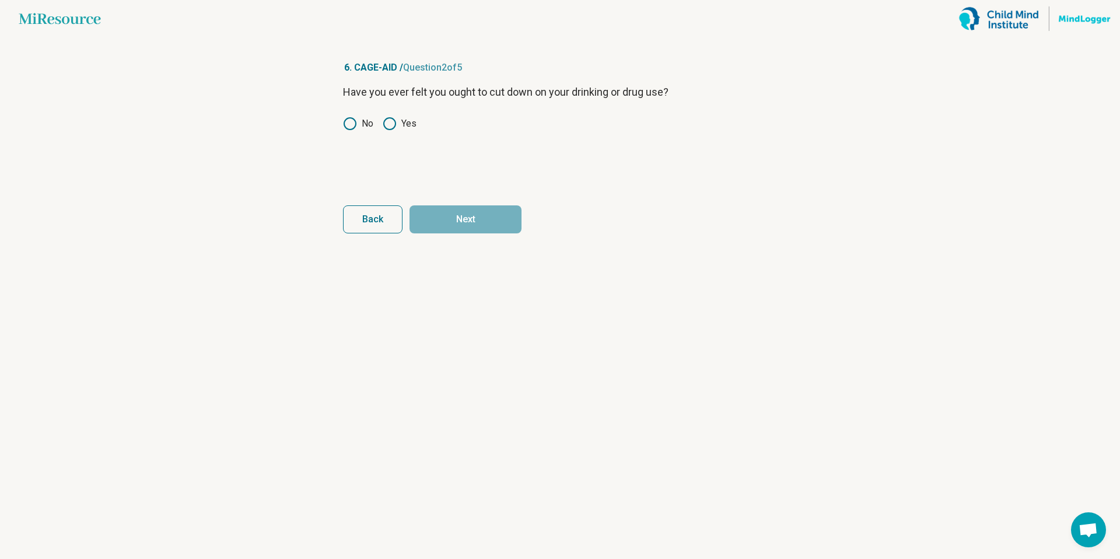
click at [359, 124] on label "No" at bounding box center [358, 124] width 30 height 14
click at [464, 220] on button "Next" at bounding box center [466, 219] width 112 height 28
click at [349, 129] on circle at bounding box center [350, 124] width 12 height 12
click at [443, 214] on button "Next" at bounding box center [466, 219] width 112 height 28
click at [363, 126] on label "No" at bounding box center [358, 124] width 30 height 14
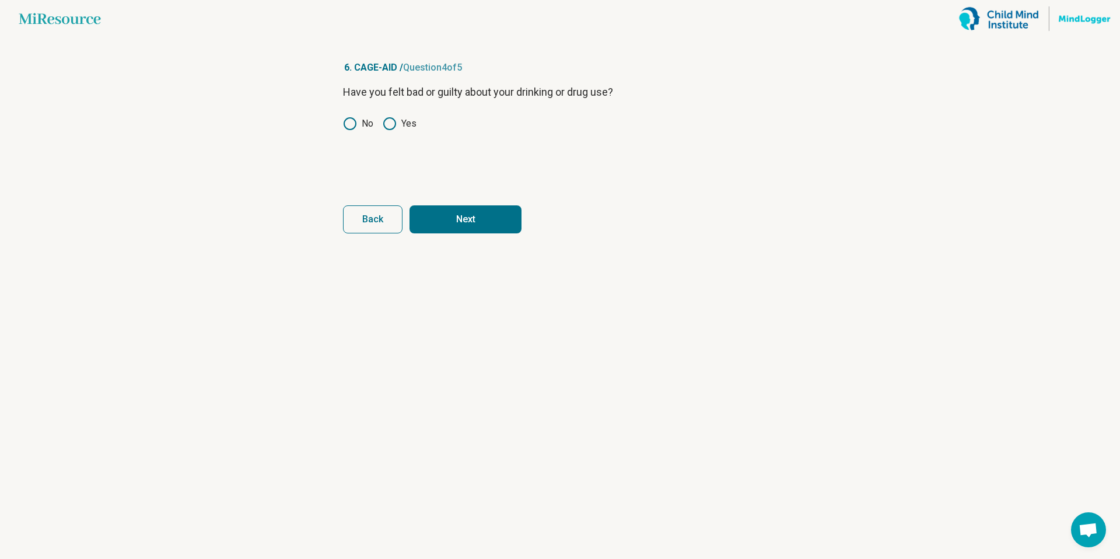
click at [452, 226] on button "Next" at bounding box center [466, 219] width 112 height 28
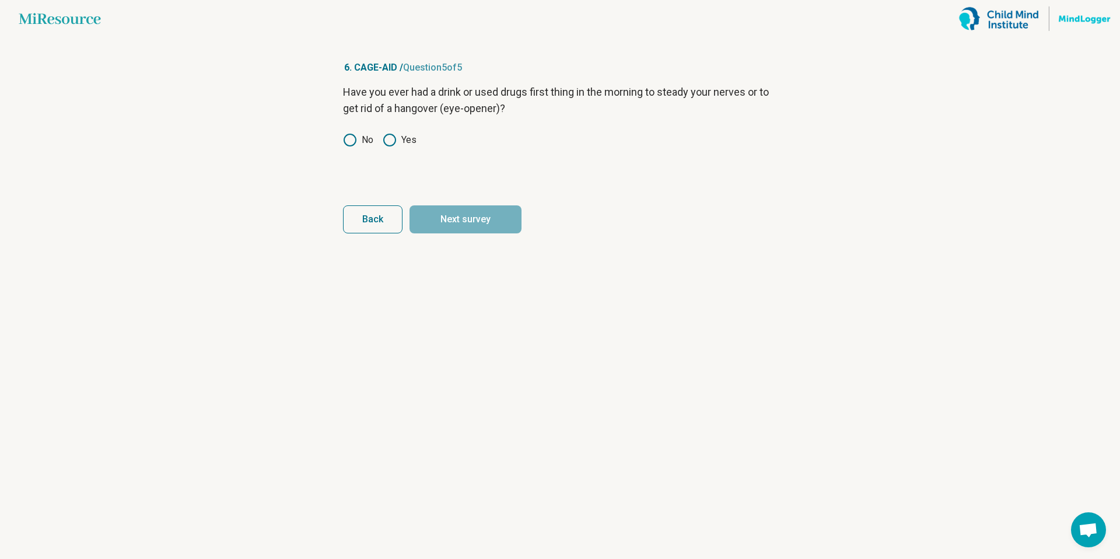
click at [348, 135] on icon at bounding box center [350, 140] width 14 height 14
click at [442, 209] on button "Next survey" at bounding box center [466, 219] width 112 height 28
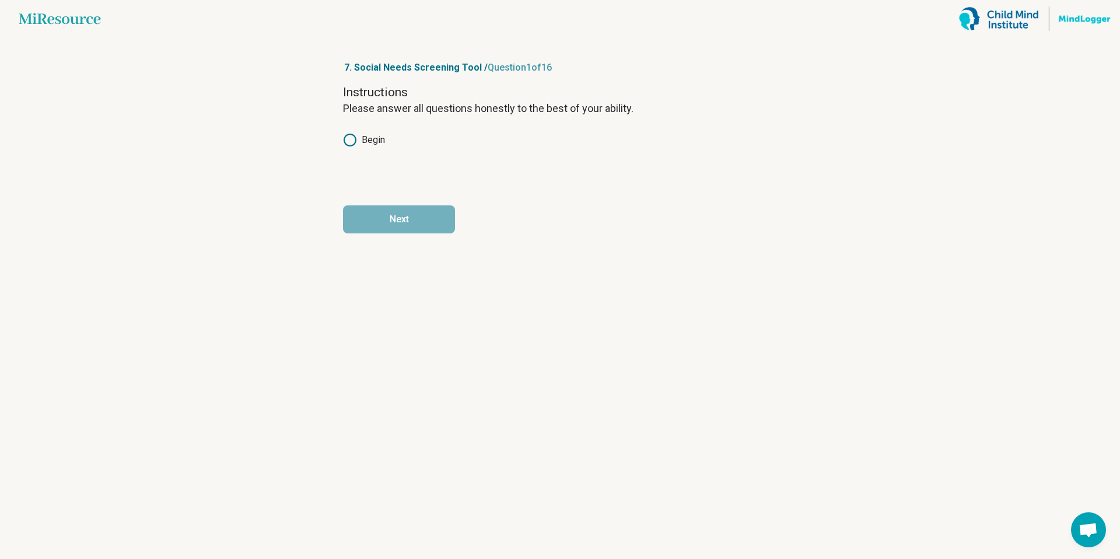
click at [354, 140] on icon at bounding box center [350, 140] width 14 height 14
click at [389, 217] on button "Next" at bounding box center [399, 219] width 112 height 28
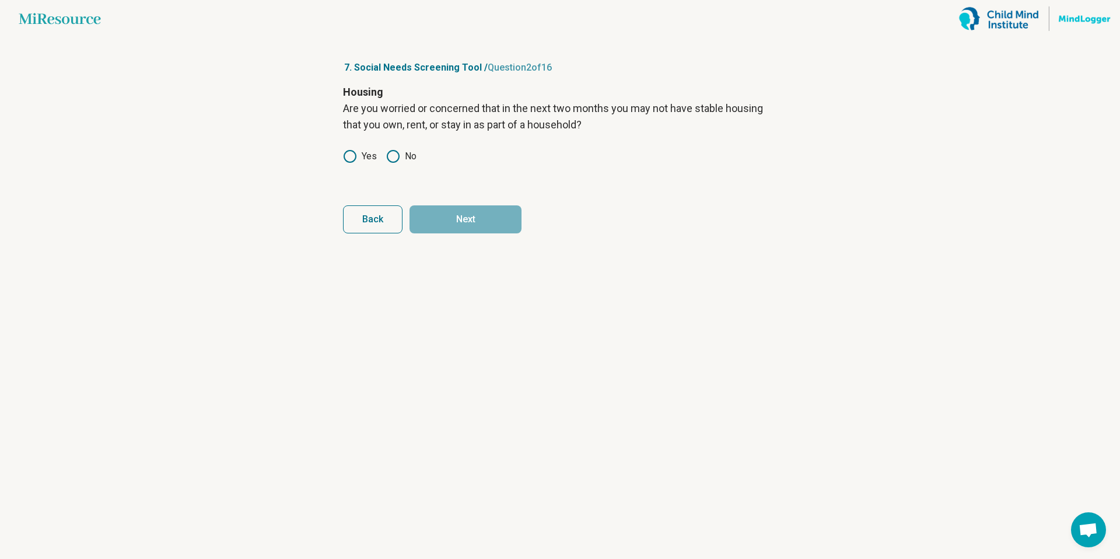
click at [405, 156] on label "No" at bounding box center [401, 156] width 30 height 14
click at [438, 219] on button "Next" at bounding box center [466, 219] width 112 height 28
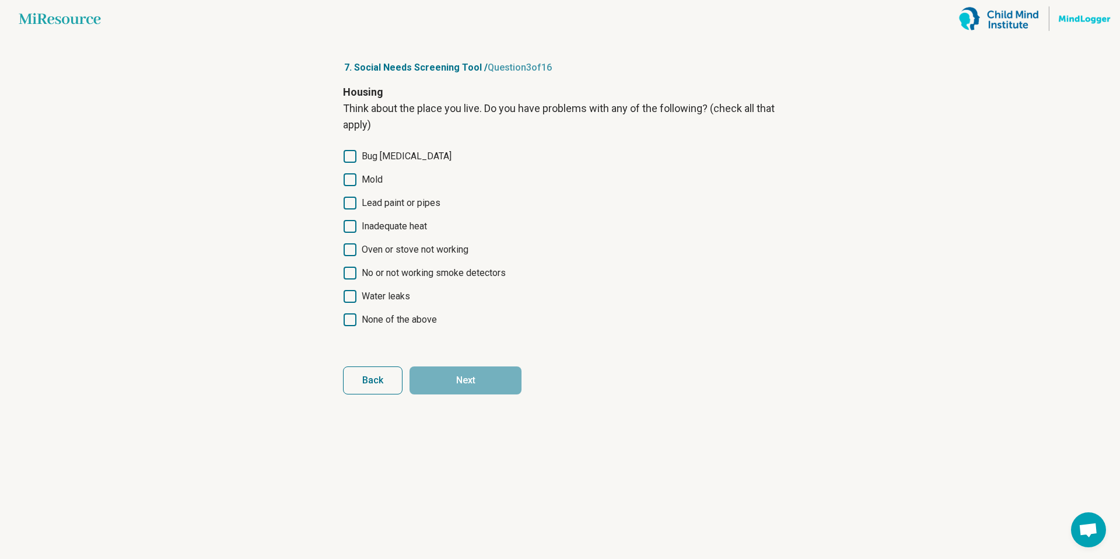
click at [344, 160] on icon at bounding box center [350, 156] width 13 height 13
click at [446, 373] on button "Next" at bounding box center [466, 380] width 112 height 28
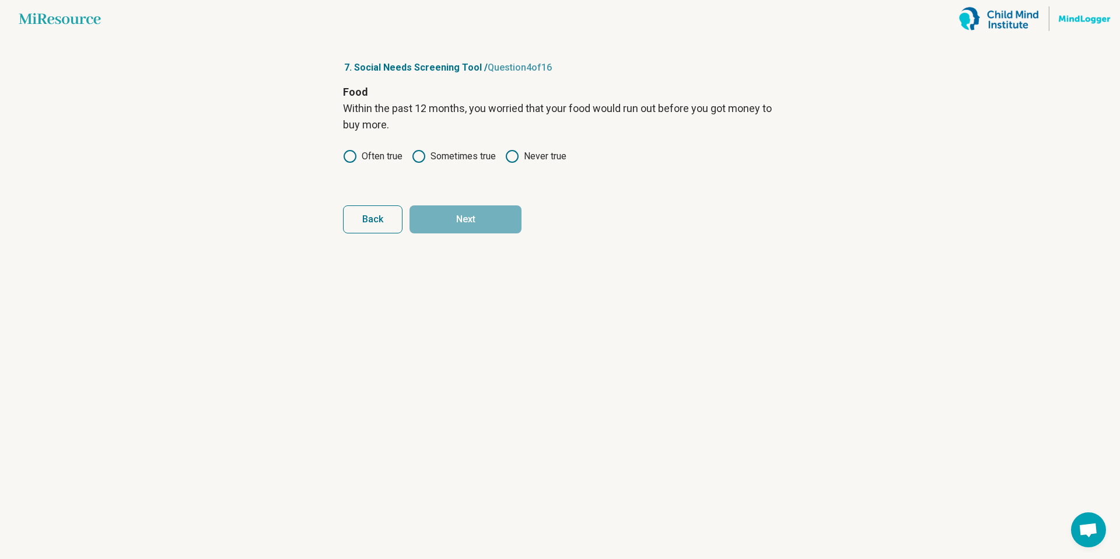
click at [384, 155] on label "Often true" at bounding box center [373, 156] width 60 height 14
click at [380, 212] on button "Back" at bounding box center [373, 219] width 60 height 28
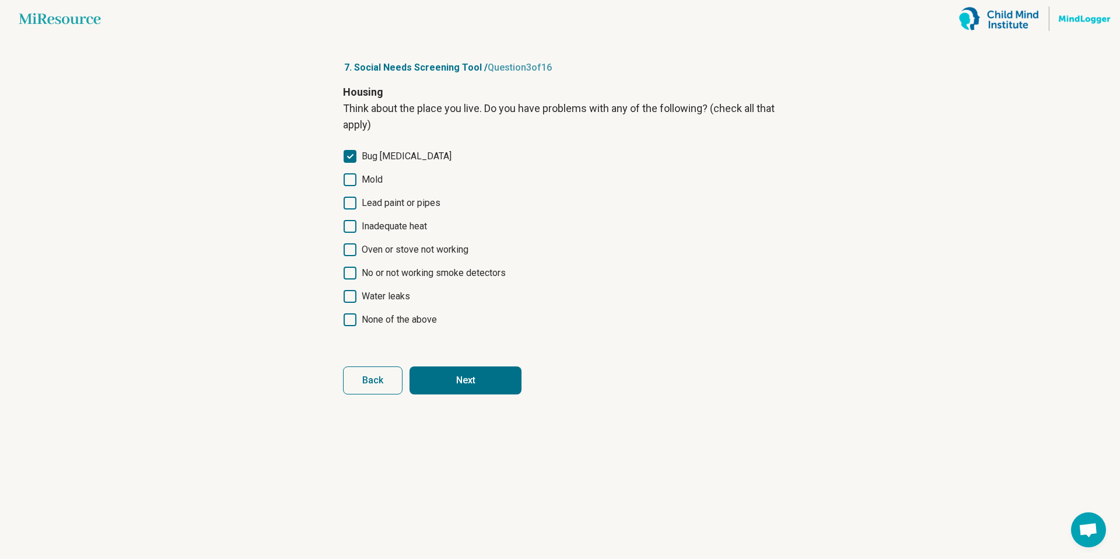
click at [480, 375] on button "Next" at bounding box center [466, 380] width 112 height 28
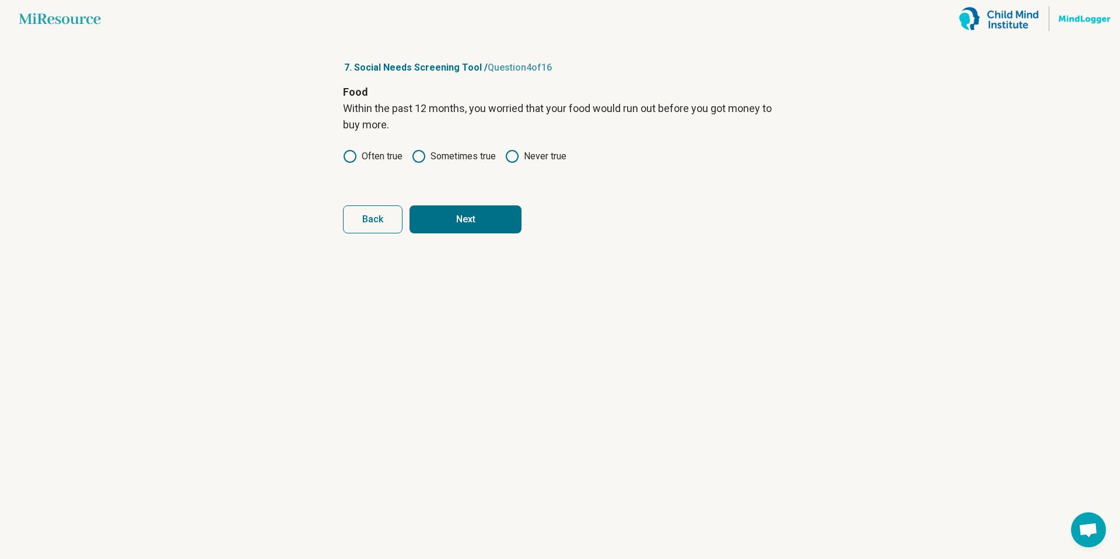
click at [456, 230] on button "Next" at bounding box center [466, 219] width 112 height 28
click at [372, 162] on label "Often true" at bounding box center [373, 156] width 60 height 14
click at [438, 219] on button "Next" at bounding box center [466, 219] width 112 height 28
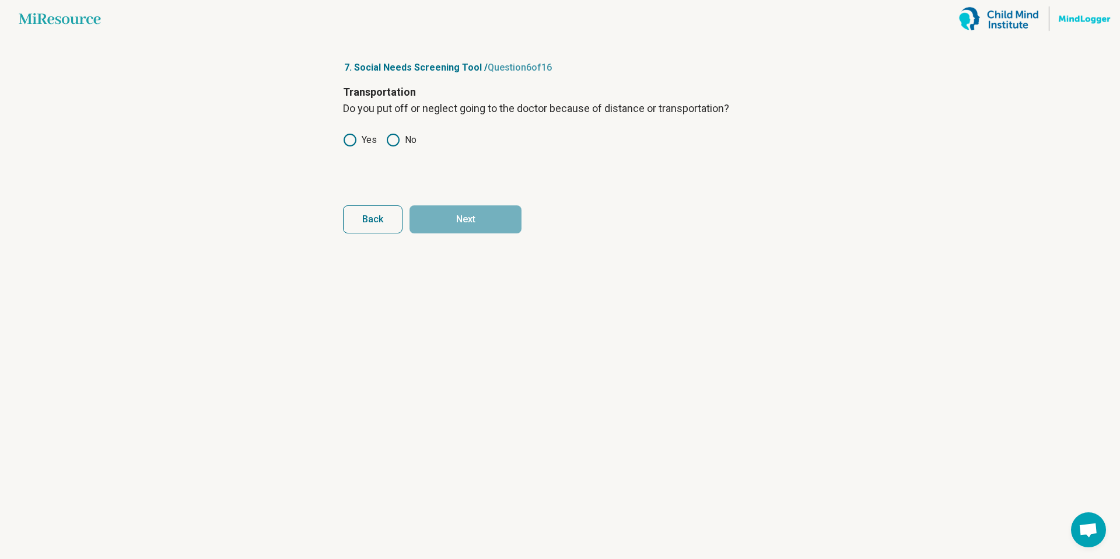
click at [419, 139] on div "Yes No" at bounding box center [560, 140] width 434 height 14
click at [403, 138] on label "No" at bounding box center [401, 140] width 30 height 14
click at [445, 201] on form "Transportation Do you put off or neglect going to the doctor because of distanc…" at bounding box center [560, 158] width 434 height 149
click at [446, 209] on button "Next" at bounding box center [466, 219] width 112 height 28
click at [395, 153] on icon at bounding box center [393, 156] width 14 height 14
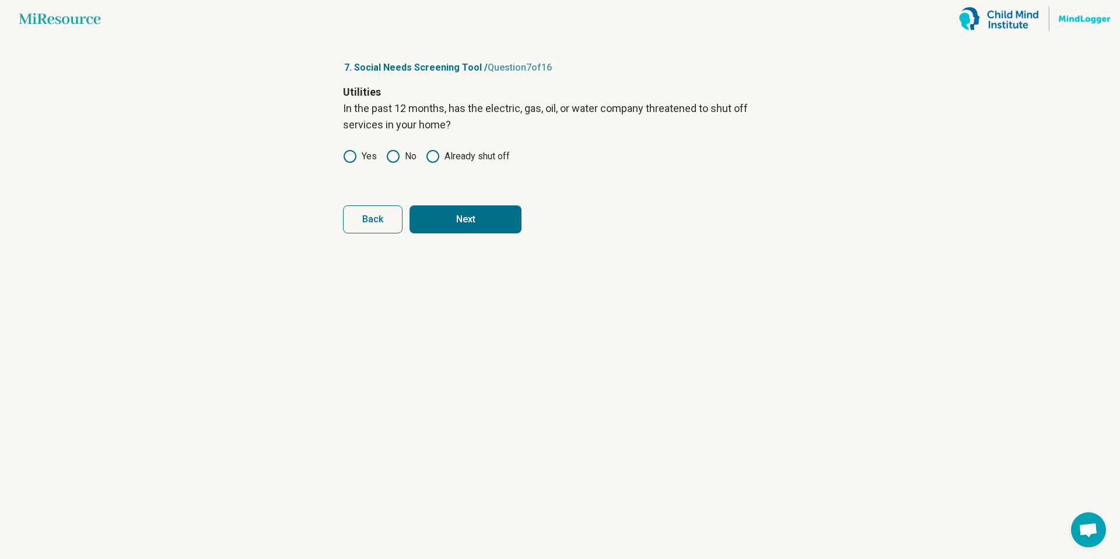
click at [436, 219] on button "Next" at bounding box center [466, 219] width 112 height 28
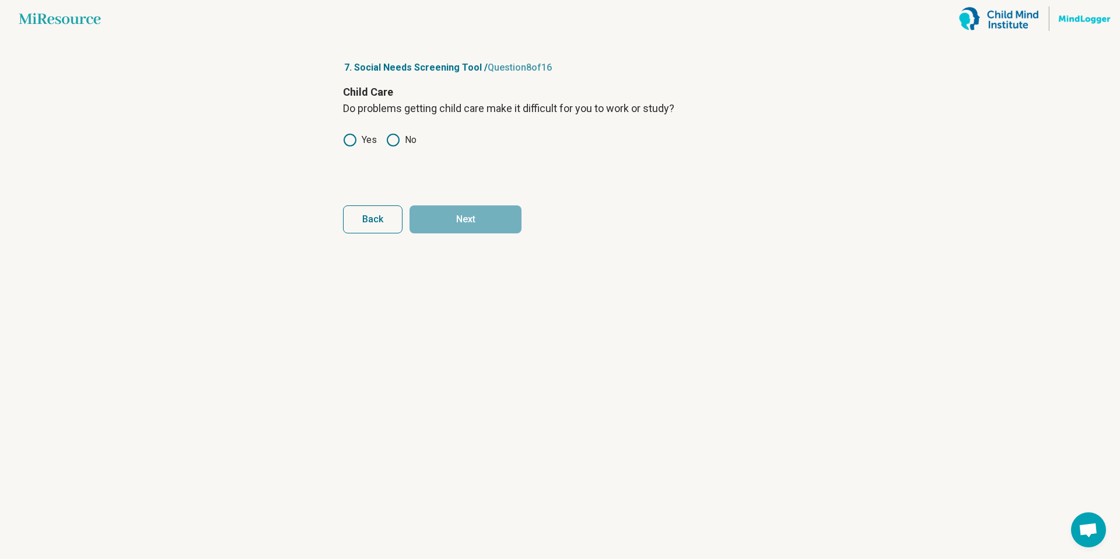
click at [393, 143] on icon at bounding box center [393, 140] width 14 height 14
click at [445, 216] on button "Next" at bounding box center [466, 219] width 112 height 28
click at [399, 138] on icon at bounding box center [393, 140] width 14 height 14
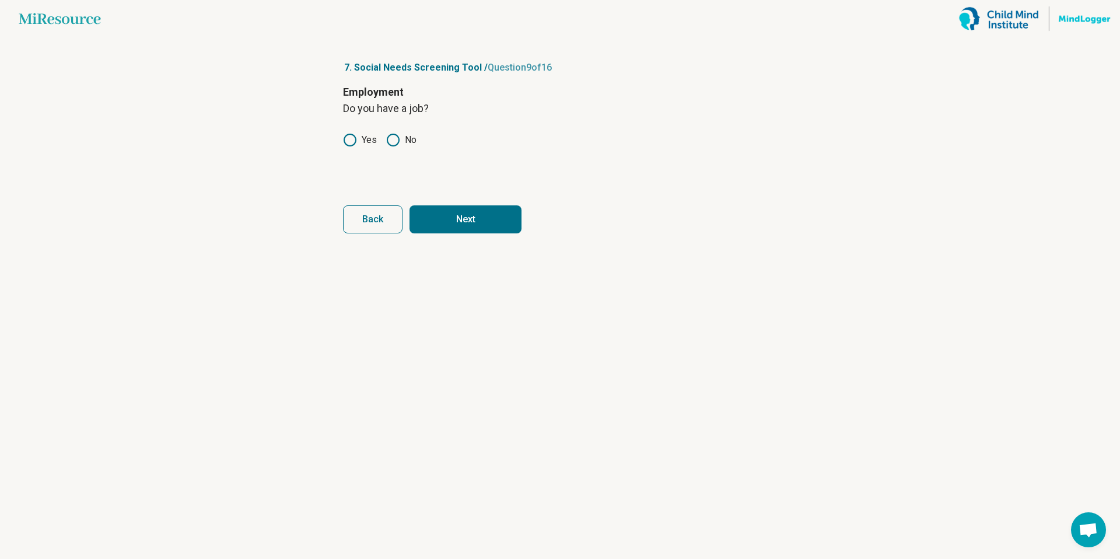
click at [457, 219] on button "Next" at bounding box center [466, 219] width 112 height 28
click at [389, 139] on icon at bounding box center [393, 140] width 14 height 14
click at [448, 211] on button "Next" at bounding box center [466, 219] width 112 height 28
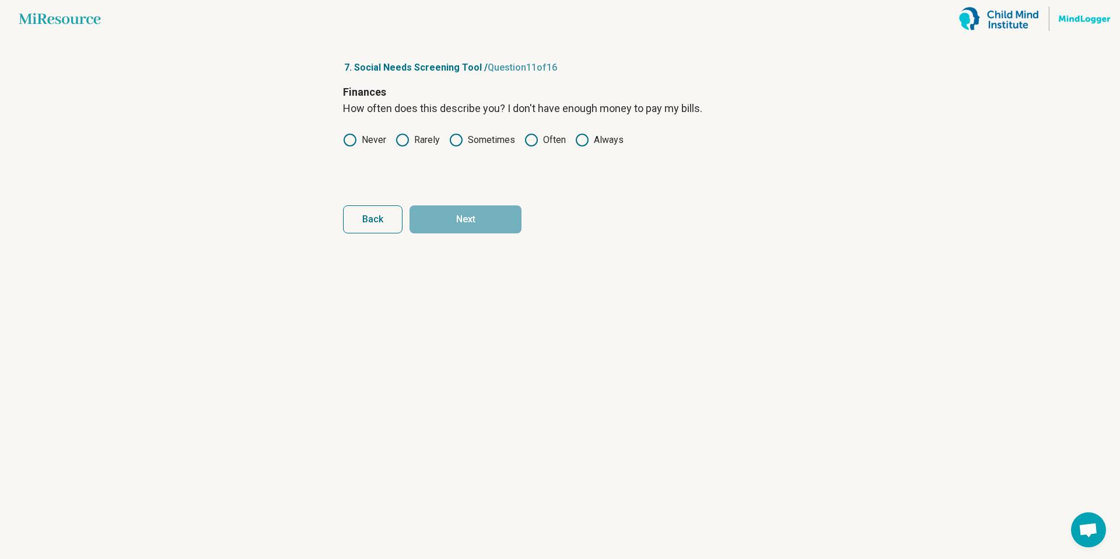
click at [370, 139] on label "Never" at bounding box center [364, 140] width 43 height 14
click at [457, 219] on button "Next" at bounding box center [466, 219] width 112 height 28
click at [375, 141] on label "Never" at bounding box center [364, 140] width 43 height 14
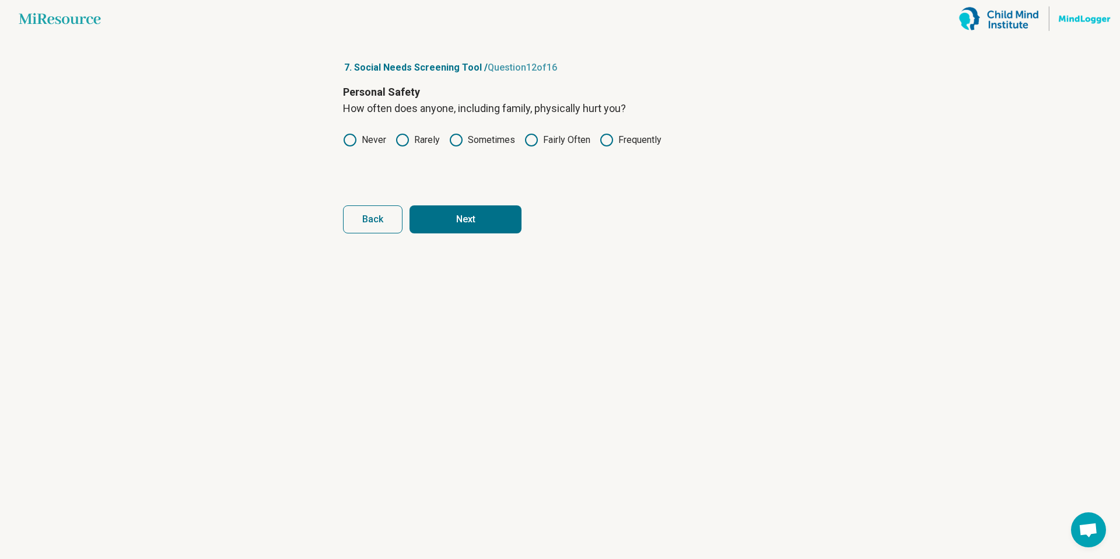
click at [454, 204] on form "Personal Safety How often does anyone, including family, physically hurt you? N…" at bounding box center [560, 158] width 434 height 149
click at [456, 211] on button "Next" at bounding box center [466, 219] width 112 height 28
click at [354, 141] on icon at bounding box center [350, 140] width 14 height 14
click at [454, 225] on button "Next" at bounding box center [466, 219] width 112 height 28
click at [351, 136] on icon at bounding box center [350, 140] width 14 height 14
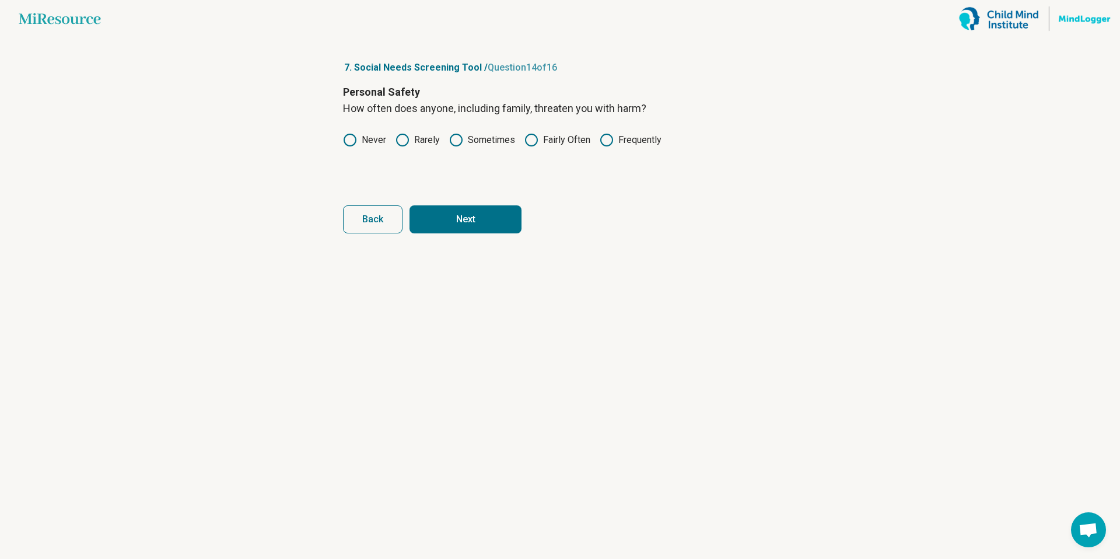
click at [482, 226] on button "Next" at bounding box center [466, 219] width 112 height 28
click at [353, 133] on icon at bounding box center [350, 140] width 14 height 14
click at [458, 213] on button "Next" at bounding box center [466, 219] width 112 height 28
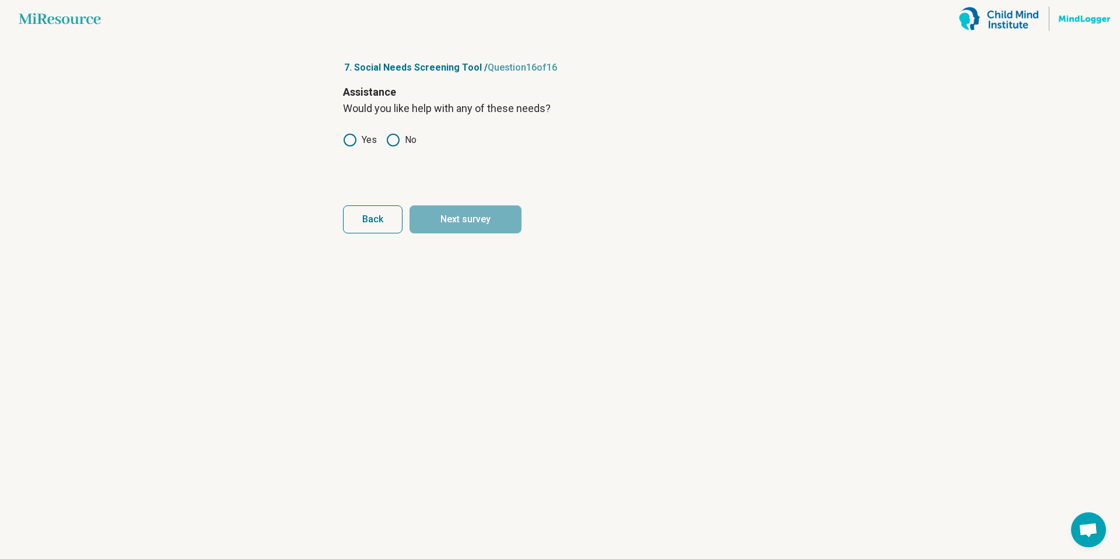
click at [359, 137] on label "Yes" at bounding box center [360, 140] width 34 height 14
click at [472, 223] on button "Next survey" at bounding box center [466, 219] width 112 height 28
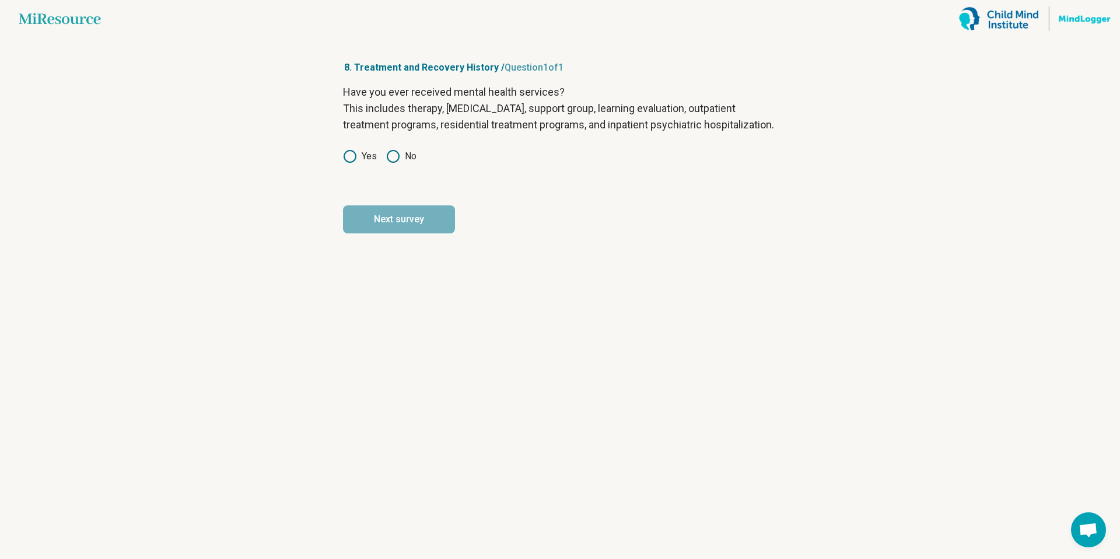
click at [393, 163] on icon at bounding box center [393, 156] width 14 height 14
click at [403, 233] on button "Next survey" at bounding box center [399, 219] width 112 height 28
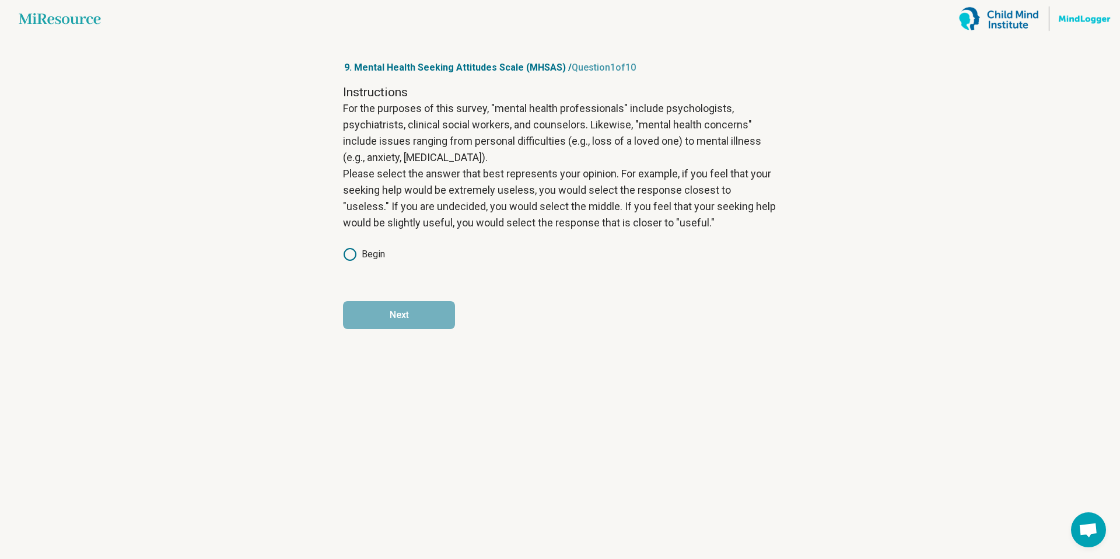
click at [355, 249] on icon at bounding box center [350, 254] width 14 height 14
click at [370, 319] on button "Next" at bounding box center [399, 315] width 112 height 28
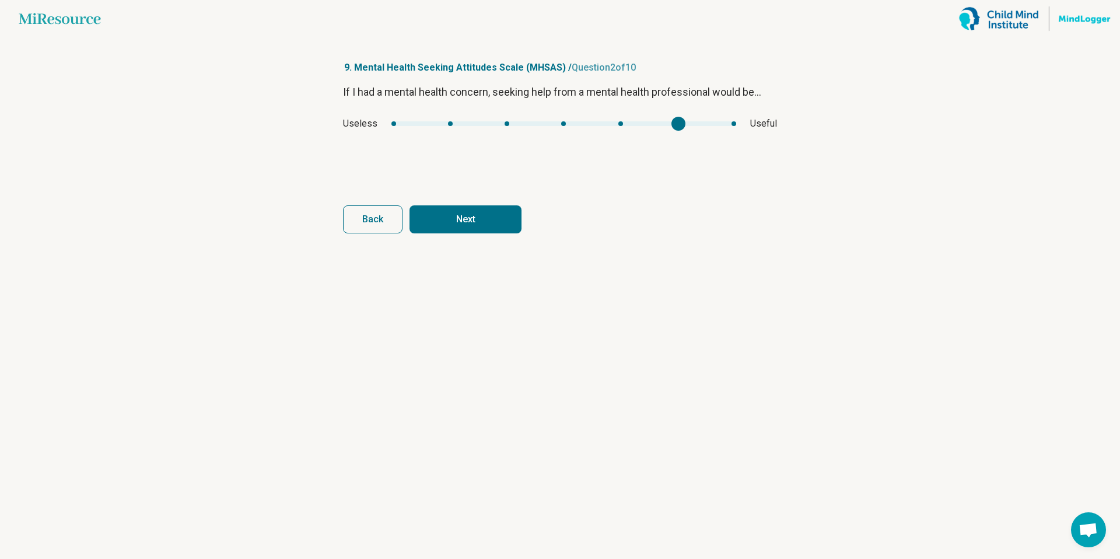
type input "*"
click at [727, 123] on div "mhsas1" at bounding box center [563, 123] width 345 height 5
click at [494, 214] on button "Next" at bounding box center [466, 219] width 112 height 28
click at [395, 119] on div "mhsas2" at bounding box center [396, 124] width 14 height 14
click at [408, 131] on div "If I had a mental health concern, seeking help from a mental health professiona…" at bounding box center [560, 133] width 434 height 98
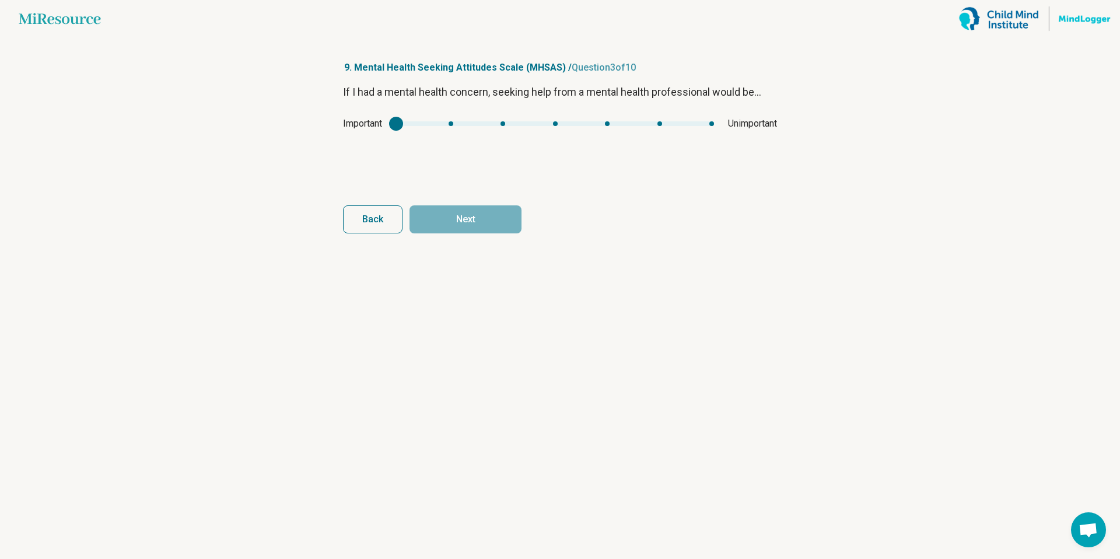
drag, startPoint x: 404, startPoint y: 128, endPoint x: 453, endPoint y: 128, distance: 49.0
click at [453, 128] on div "Important Unimportant" at bounding box center [560, 124] width 434 height 14
click at [447, 121] on div "mhsas2" at bounding box center [449, 124] width 14 height 14
type input "*"
click at [397, 117] on div "mhsas2" at bounding box center [396, 124] width 14 height 14
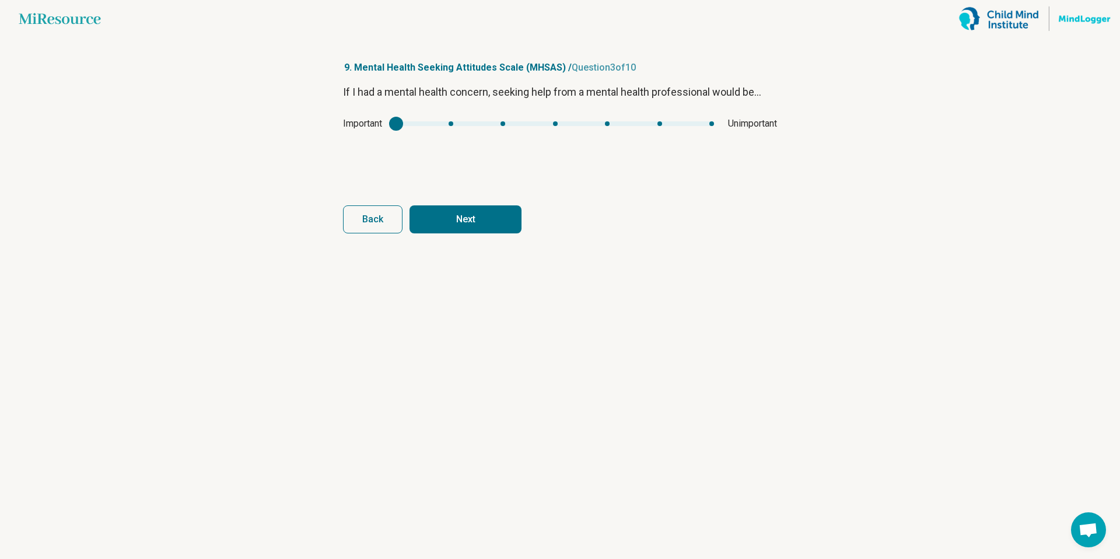
click at [457, 224] on button "Next" at bounding box center [466, 219] width 112 height 28
click at [732, 120] on div "Unhealthy Healthy" at bounding box center [560, 124] width 434 height 14
type input "*"
click at [730, 123] on div "mhsas3" at bounding box center [564, 123] width 335 height 5
click at [477, 236] on article "9. Mental Health Seeking Attitudes Scale (MHSAS) / Question 4 of 10 If I had a …" at bounding box center [559, 298] width 471 height 522
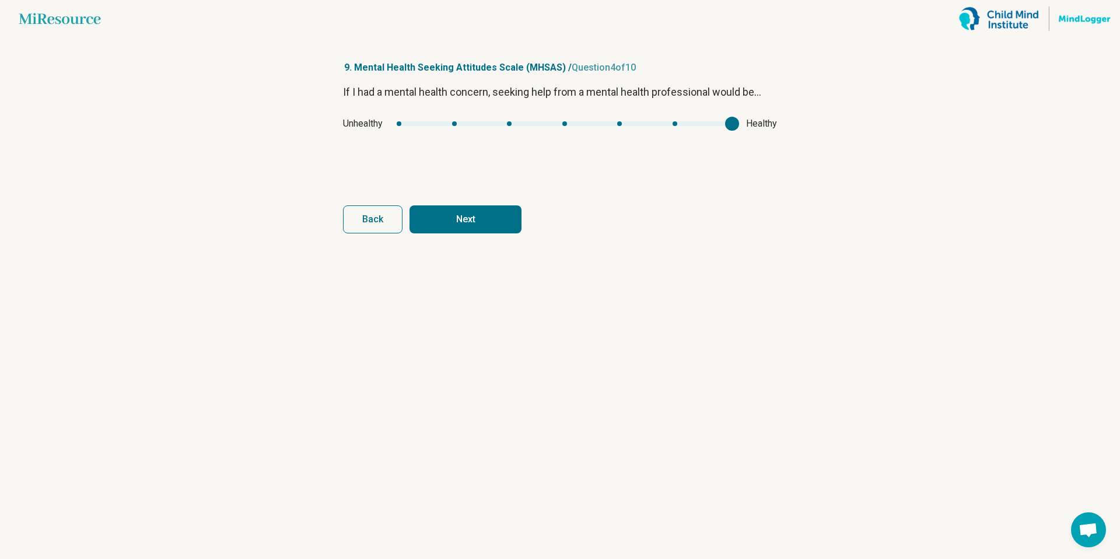
click at [463, 220] on button "Next" at bounding box center [466, 219] width 112 height 28
click at [727, 120] on div "Ineffective Effective" at bounding box center [560, 124] width 434 height 14
type input "*"
click at [723, 122] on div "mhsas4" at bounding box center [564, 123] width 324 height 5
click at [486, 207] on button "Next" at bounding box center [466, 219] width 112 height 28
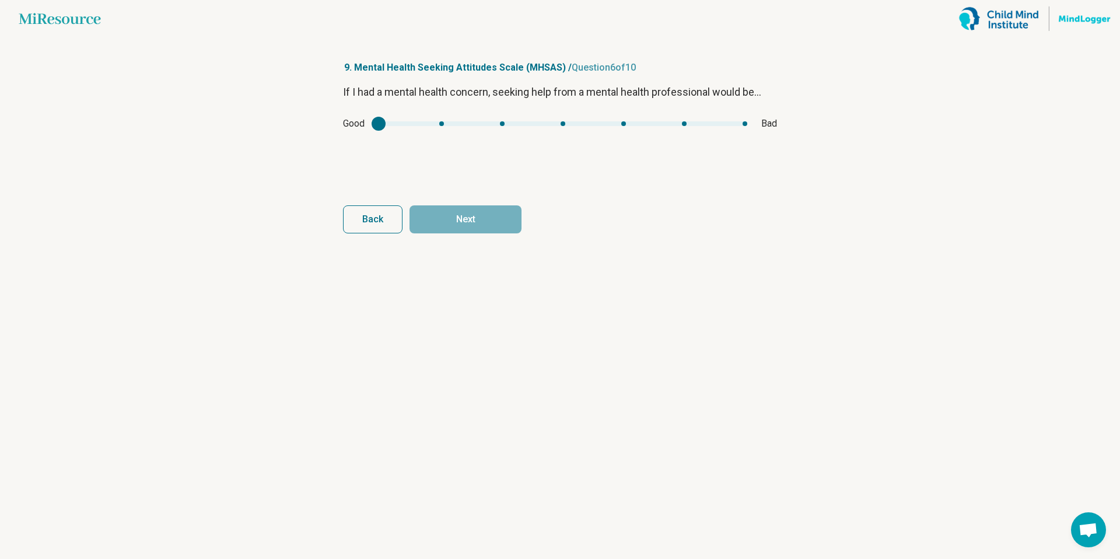
click at [442, 121] on div "mhsas5" at bounding box center [563, 123] width 369 height 5
click at [375, 121] on div "Good Bad" at bounding box center [560, 124] width 434 height 14
type input "*"
click at [380, 124] on div "mhsas5" at bounding box center [563, 123] width 369 height 5
click at [475, 214] on button "Next" at bounding box center [466, 219] width 112 height 28
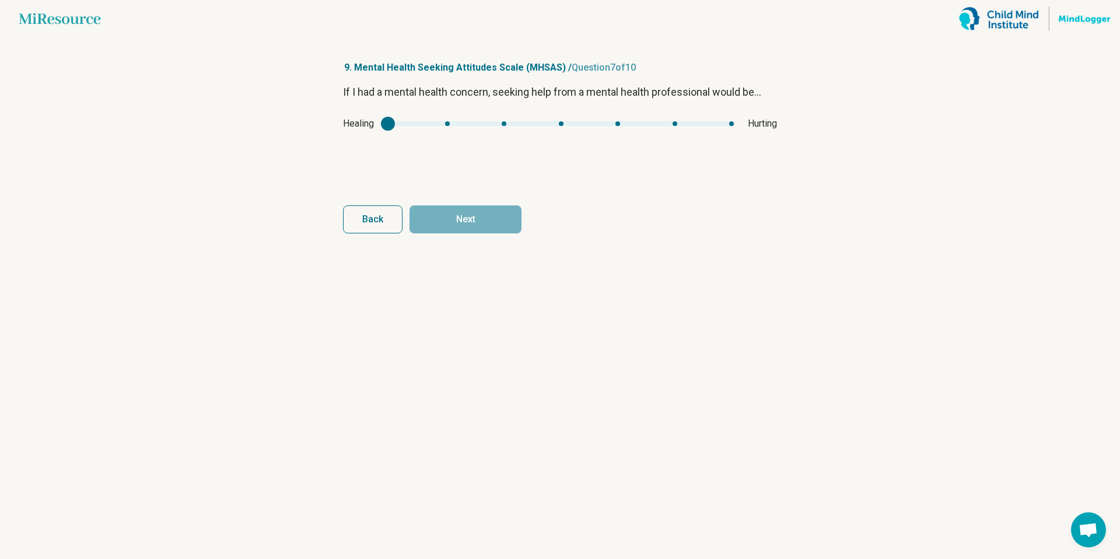
click at [446, 124] on div "mhsas6" at bounding box center [561, 123] width 346 height 5
click at [389, 126] on div "Healing Hurting" at bounding box center [560, 124] width 434 height 14
click at [387, 121] on div "Healing Hurting" at bounding box center [560, 124] width 434 height 14
type input "*"
click at [391, 123] on div "mhsas6" at bounding box center [561, 123] width 346 height 5
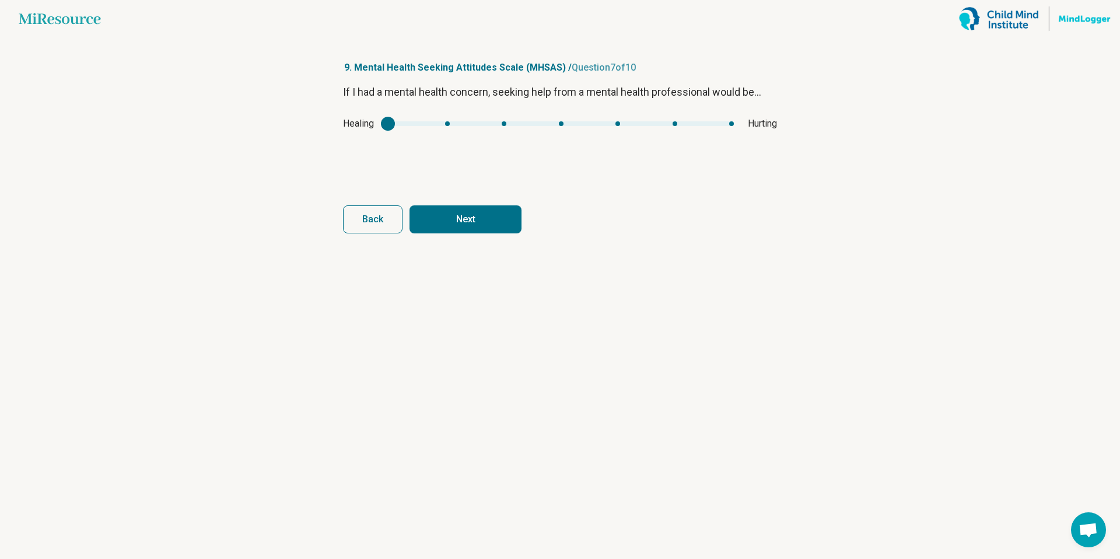
click at [468, 212] on button "Next" at bounding box center [466, 219] width 112 height 28
type input "*"
click at [704, 123] on div "mhsas7" at bounding box center [567, 123] width 291 height 5
click at [488, 209] on button "Next" at bounding box center [466, 219] width 112 height 28
click at [449, 126] on div "Satisfying Unsatisfying" at bounding box center [560, 124] width 434 height 14
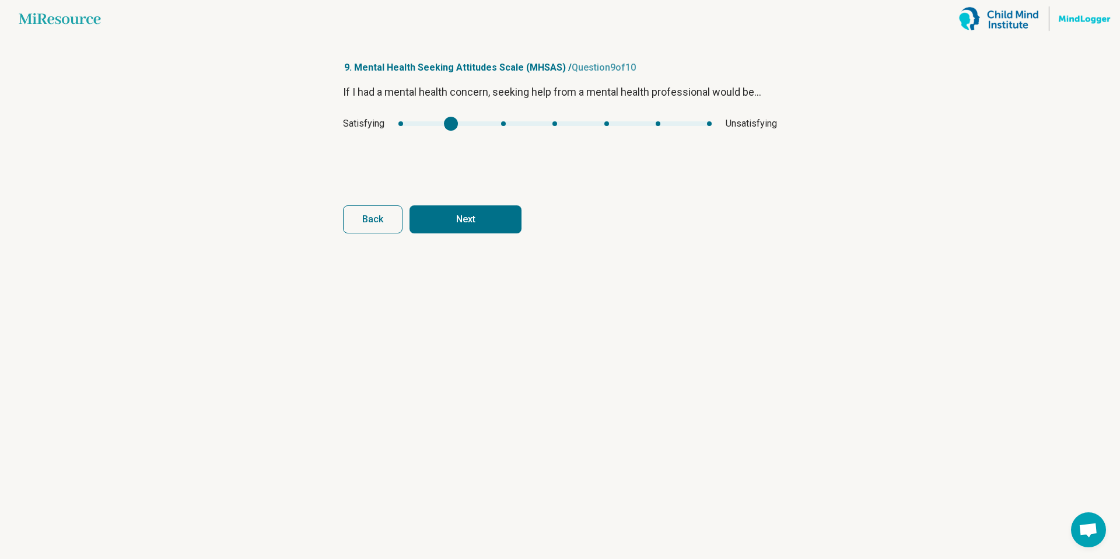
click at [450, 123] on div "mhsas8" at bounding box center [554, 123] width 313 height 5
type input "*"
click at [398, 124] on div "mhsas8" at bounding box center [554, 123] width 313 height 5
click at [502, 219] on button "Next" at bounding box center [466, 219] width 112 height 28
drag, startPoint x: 568, startPoint y: 69, endPoint x: 645, endPoint y: 69, distance: 77.0
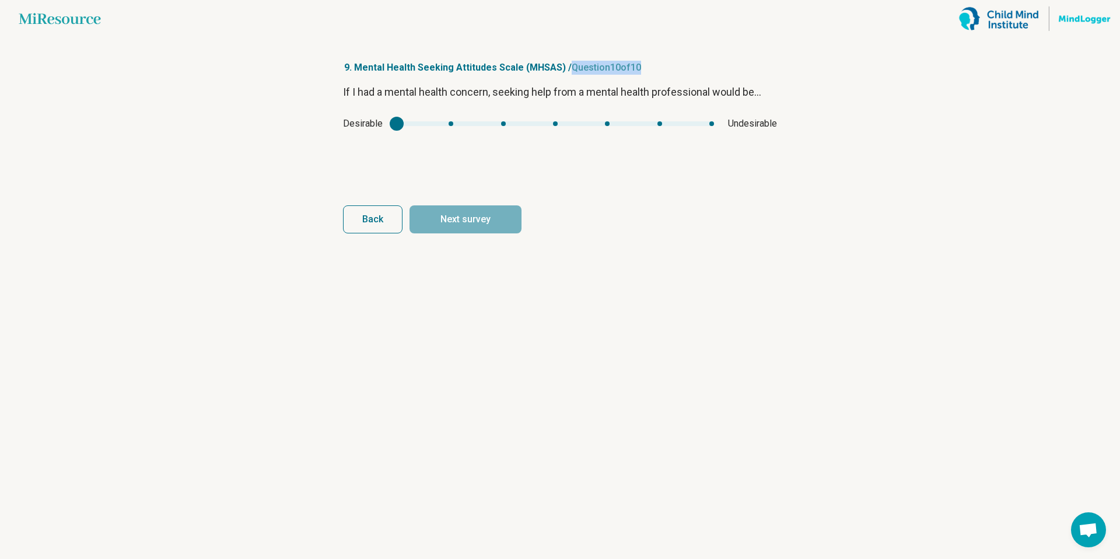
click at [645, 69] on p "9. Mental Health Seeking Attitudes Scale (MHSAS) / Question 10 of 10" at bounding box center [560, 68] width 434 height 14
click at [456, 125] on div "mhsas9" at bounding box center [555, 123] width 317 height 5
click at [392, 124] on div "Desirable Undesirable" at bounding box center [560, 124] width 434 height 14
type input "*"
click at [399, 123] on div "mhsas9" at bounding box center [555, 123] width 317 height 5
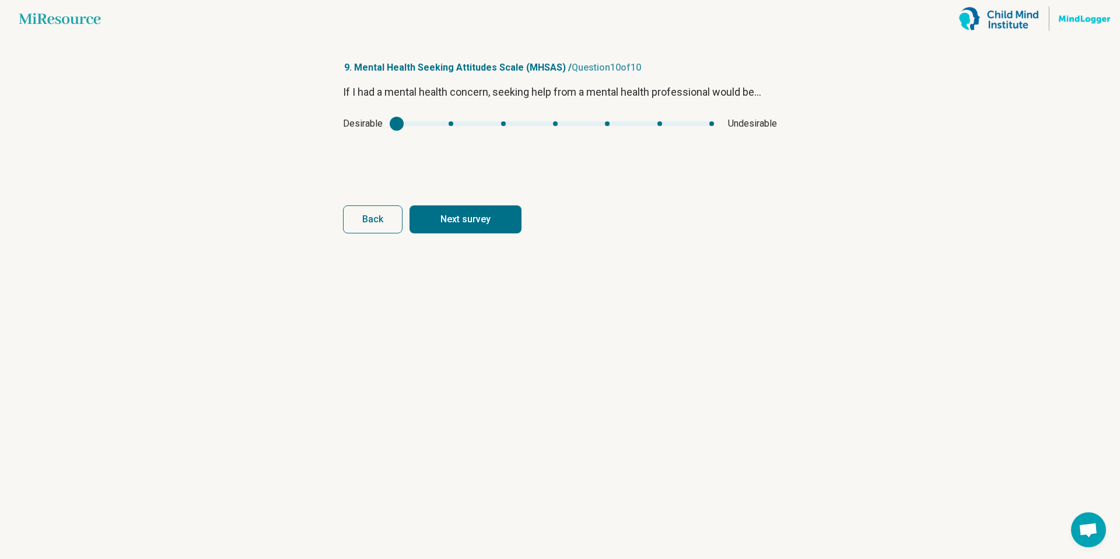
click at [489, 218] on button "Next survey" at bounding box center [466, 219] width 112 height 28
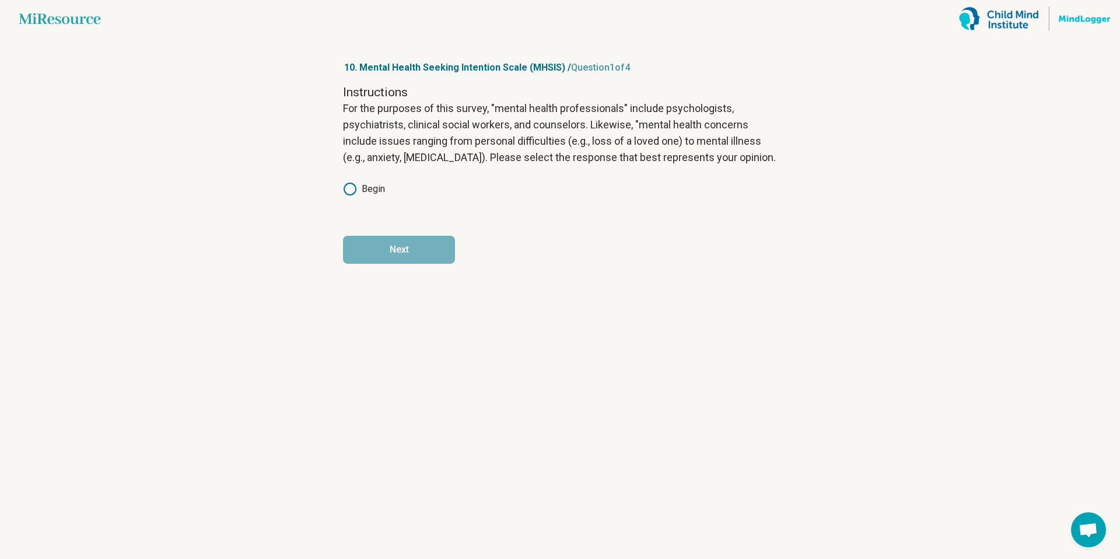
click at [351, 191] on icon at bounding box center [350, 189] width 14 height 14
click at [395, 246] on button "Next" at bounding box center [399, 250] width 112 height 28
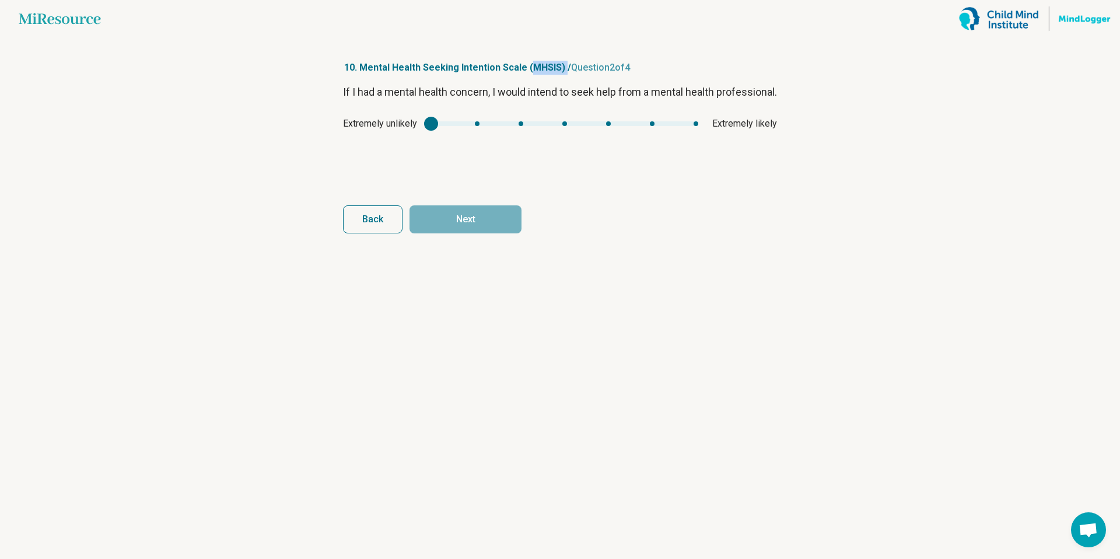
drag, startPoint x: 524, startPoint y: 71, endPoint x: 560, endPoint y: 70, distance: 35.6
click at [560, 70] on p "10. Mental Health Seeking Intention Scale (MHSIS) / Question 2 of 4" at bounding box center [560, 68] width 434 height 14
click at [696, 131] on div "Extremely unlikely Extremely likely" at bounding box center [560, 124] width 434 height 14
type input "*"
click at [698, 126] on div "mhsis1" at bounding box center [564, 123] width 267 height 5
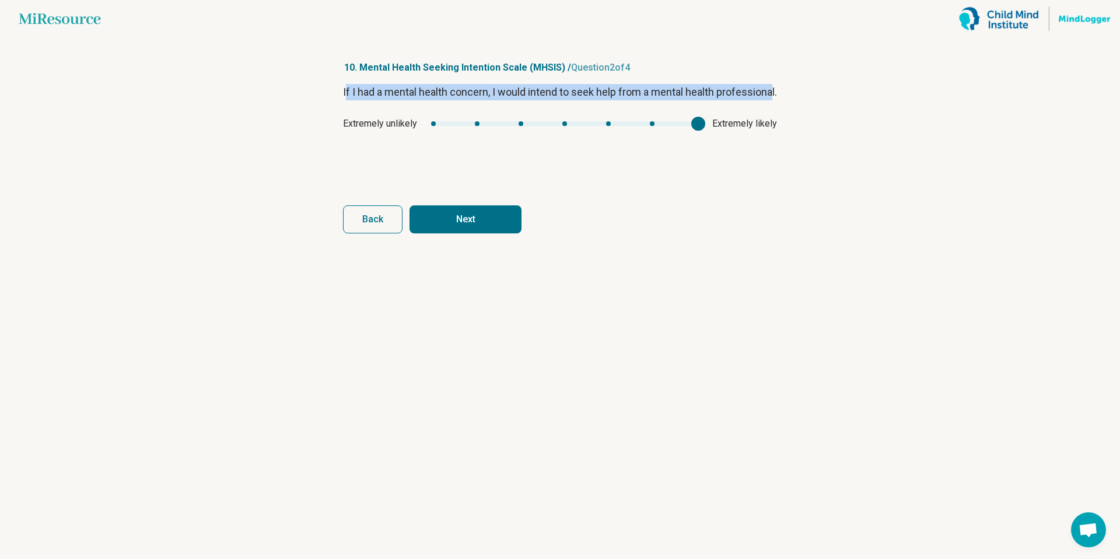
drag, startPoint x: 345, startPoint y: 93, endPoint x: 399, endPoint y: 108, distance: 56.3
click at [399, 100] on p "If I had a mental health concern, I would intend to seek help from a mental hea…" at bounding box center [560, 92] width 434 height 16
click at [498, 223] on button "Next" at bounding box center [466, 219] width 112 height 28
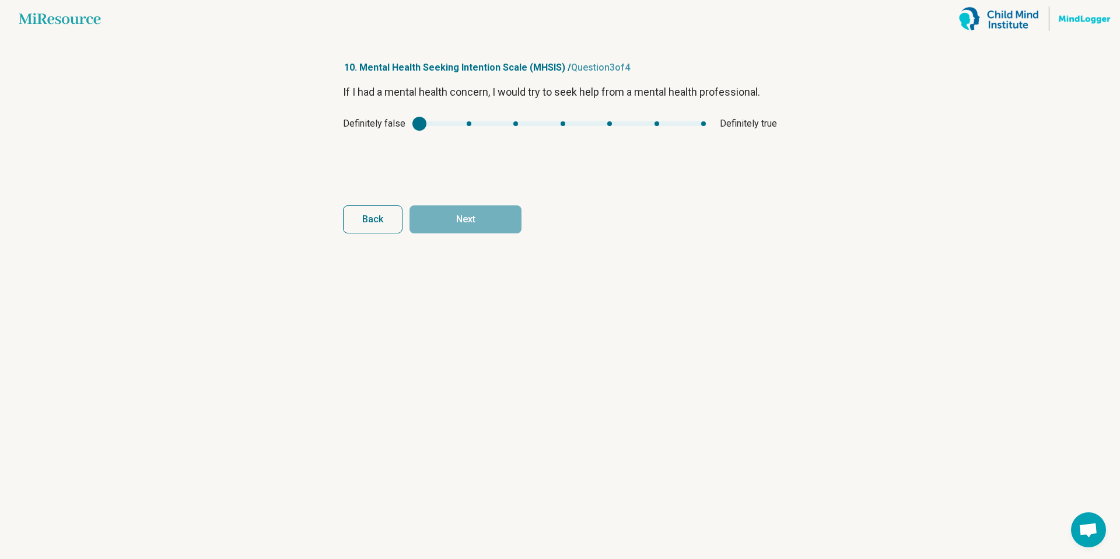
type input "*"
click at [705, 123] on div "mhsis2" at bounding box center [562, 123] width 286 height 5
click at [511, 226] on button "Next" at bounding box center [466, 219] width 112 height 28
click at [698, 127] on div "Strongly disagree Strongly agree" at bounding box center [560, 124] width 434 height 14
type input "*"
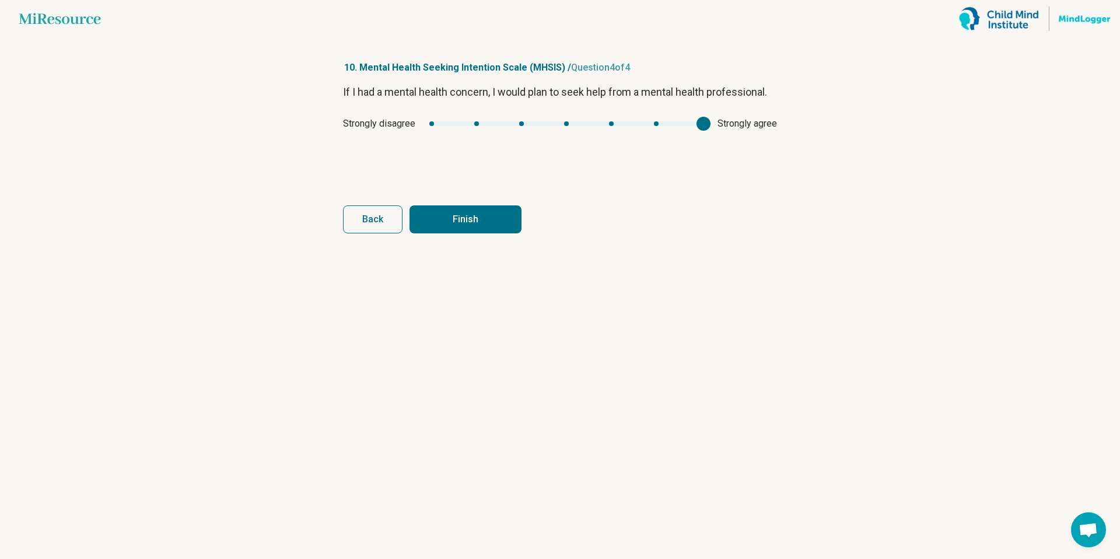
click at [698, 125] on div "mhsis3" at bounding box center [566, 123] width 274 height 5
click at [386, 208] on button "Back" at bounding box center [373, 219] width 60 height 28
click at [373, 227] on button "Back" at bounding box center [373, 219] width 60 height 28
drag, startPoint x: 722, startPoint y: 140, endPoint x: 764, endPoint y: 140, distance: 42.6
click at [764, 131] on span "Extremely likely" at bounding box center [744, 124] width 65 height 14
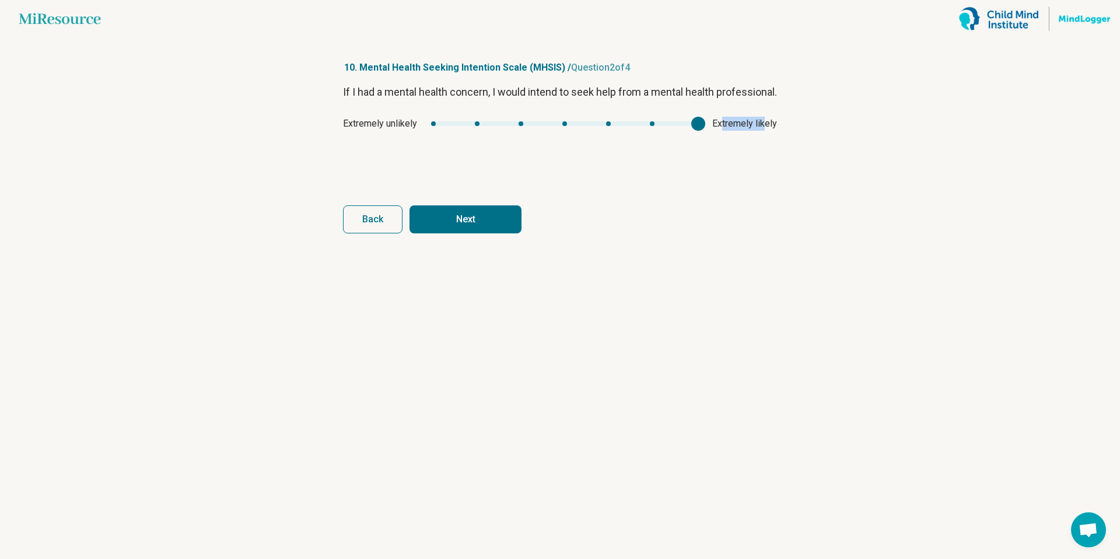
click at [468, 215] on button "Next" at bounding box center [466, 219] width 112 height 28
drag, startPoint x: 722, startPoint y: 124, endPoint x: 772, endPoint y: 124, distance: 49.6
click at [774, 124] on span "Strongly agree" at bounding box center [748, 124] width 60 height 14
